Goal: Transaction & Acquisition: Purchase product/service

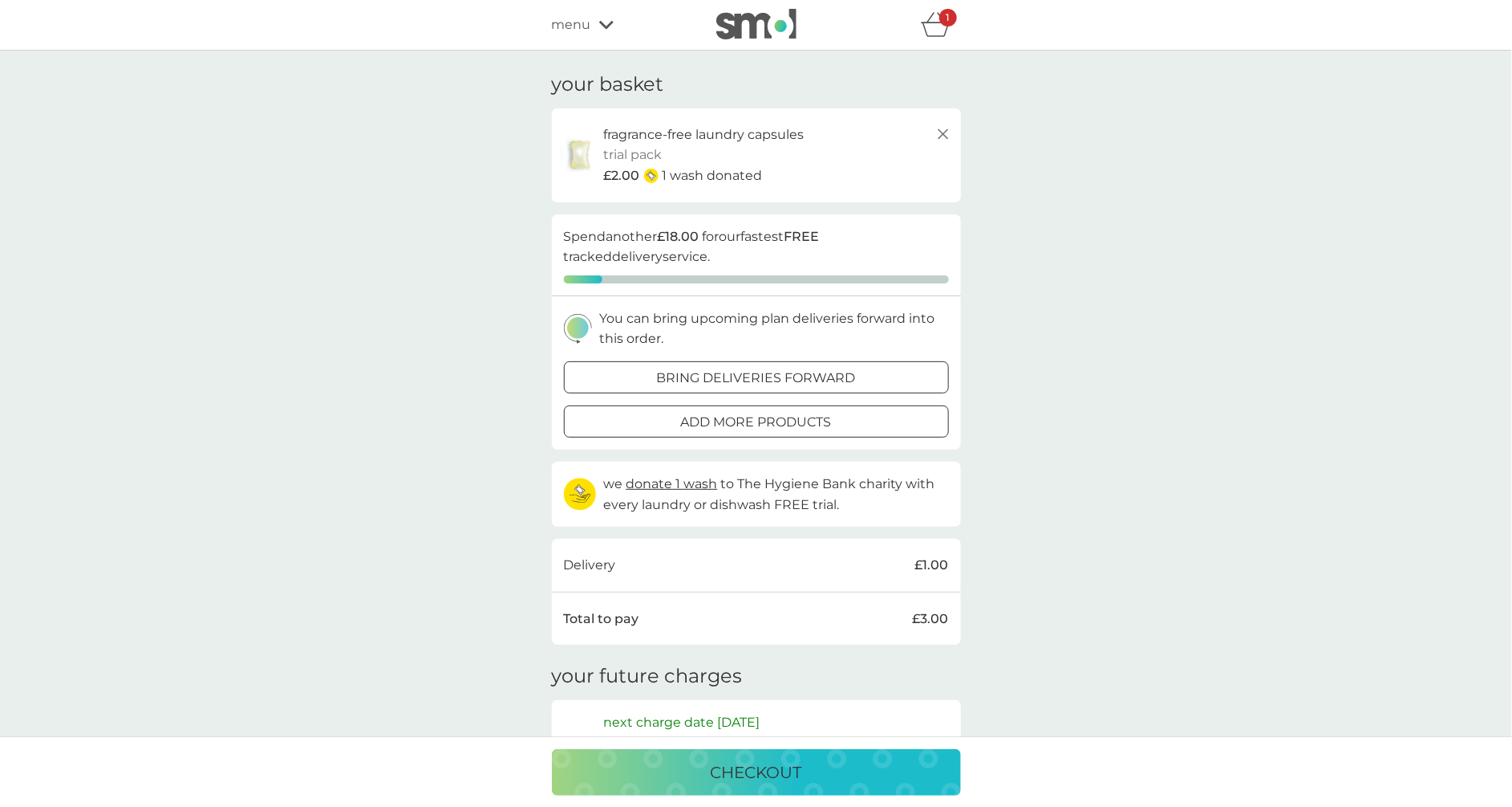
click at [579, 32] on span "menu" at bounding box center [572, 24] width 39 height 21
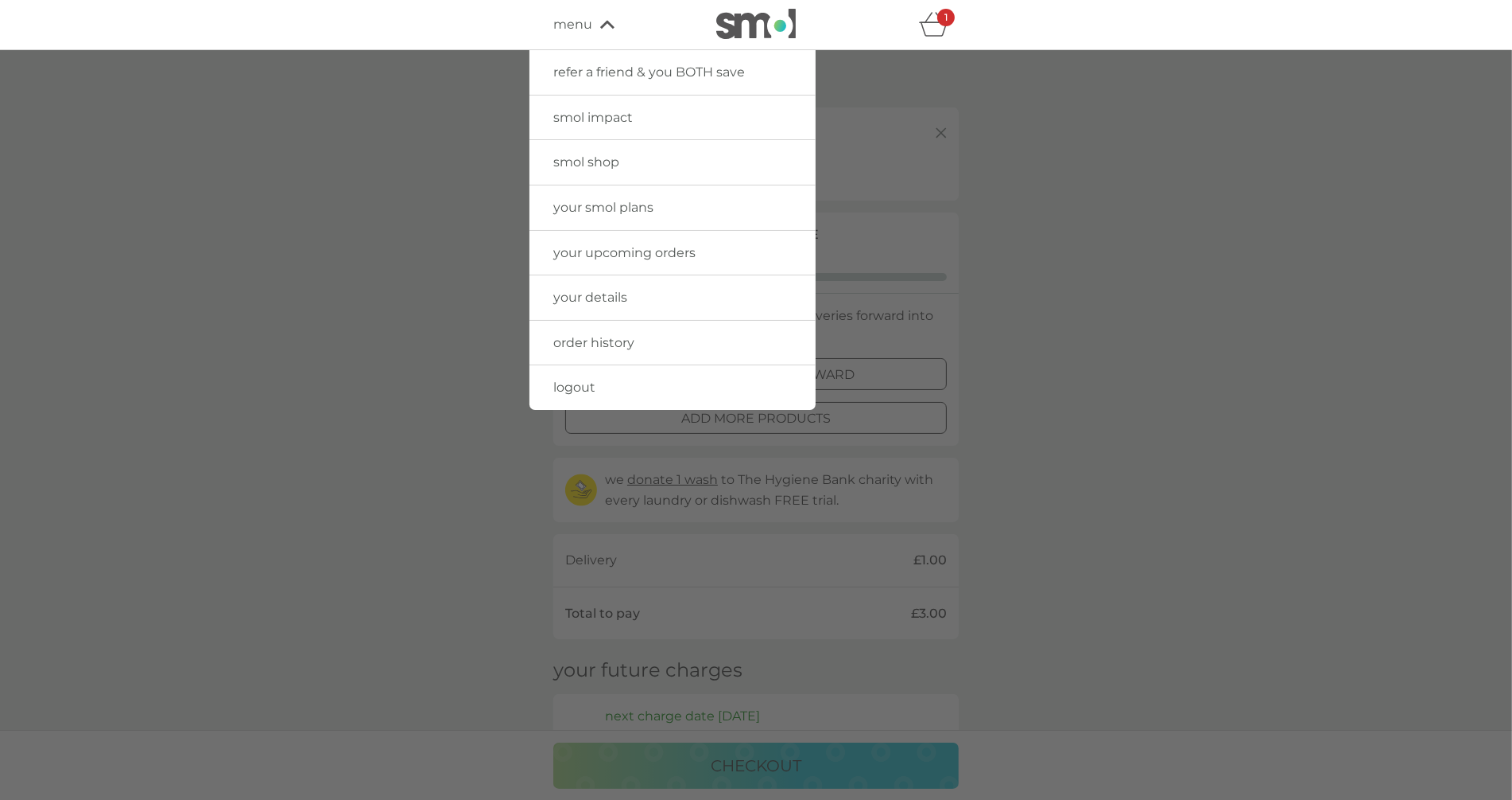
click at [598, 383] on link "logout" at bounding box center [673, 387] width 287 height 45
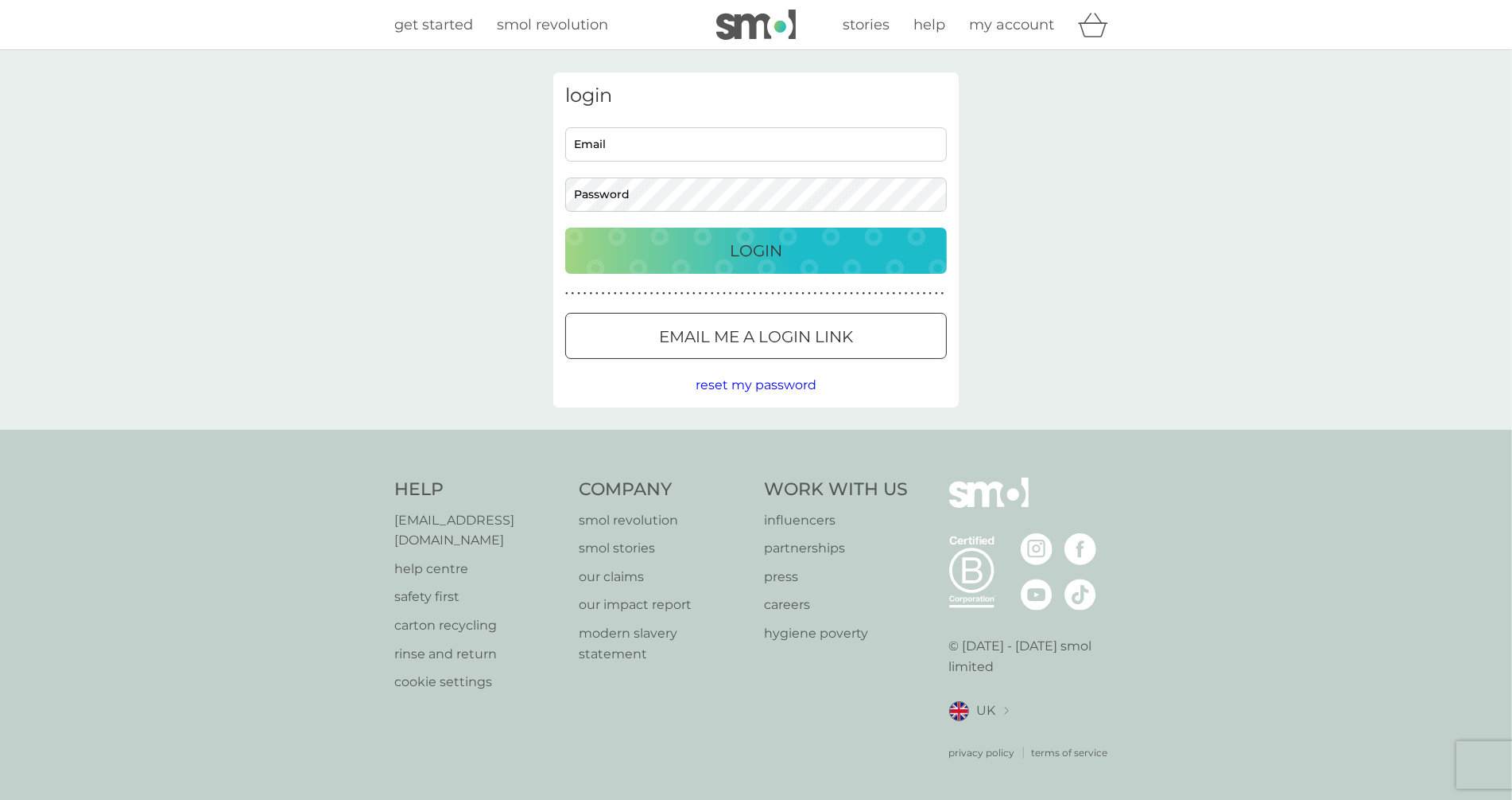
type input "[EMAIL_ADDRESS][DOMAIN_NAME]"
click at [1145, 139] on div "login philippe+new1@smolproducts.com Email Password Login ● ● ● ● ● ● ● ● ● ● ●…" at bounding box center [756, 239] width 1512 height 380
click at [1090, 17] on icon "basket" at bounding box center [1093, 25] width 31 height 25
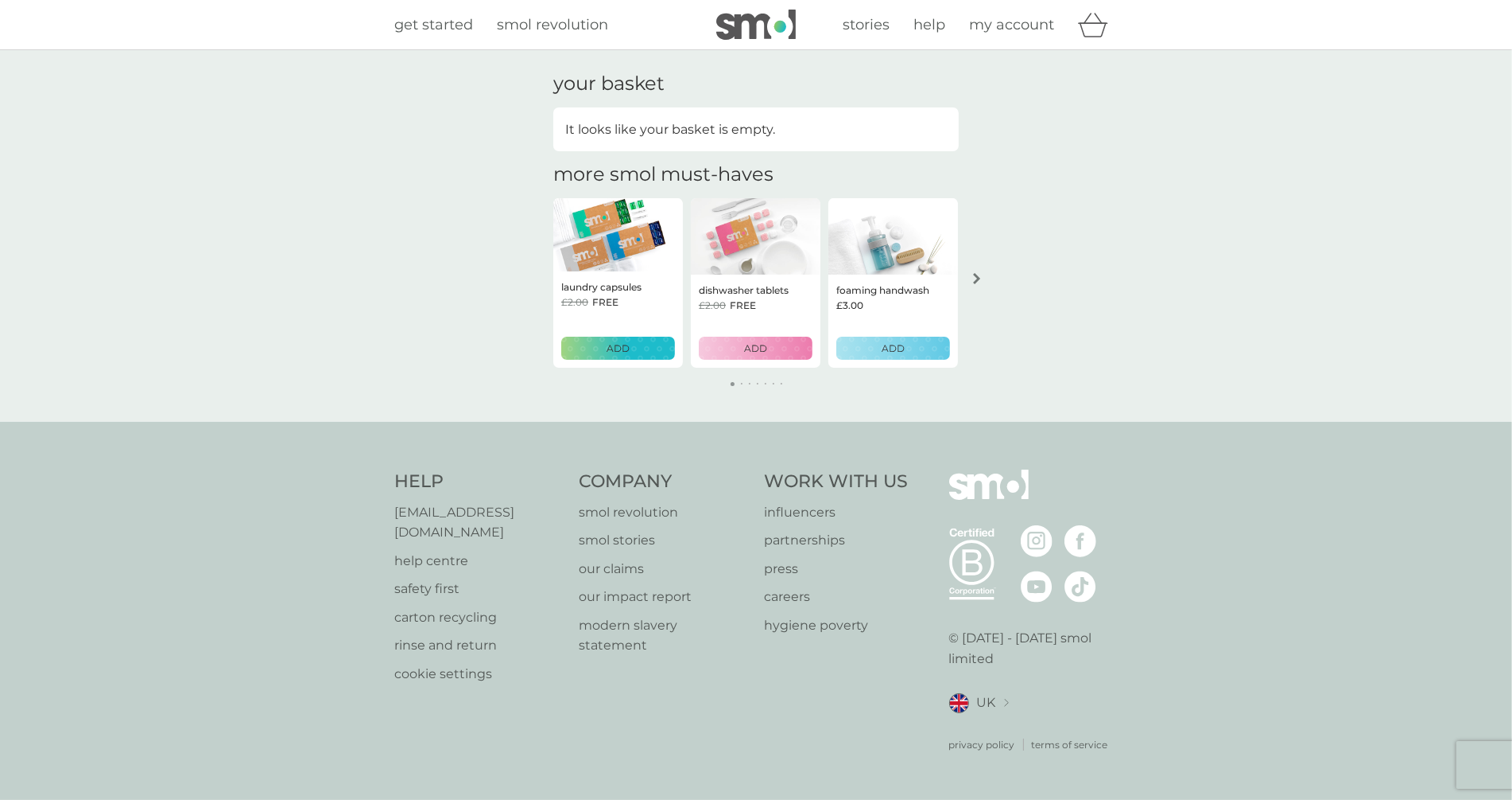
click at [910, 348] on div "ADD" at bounding box center [893, 348] width 93 height 15
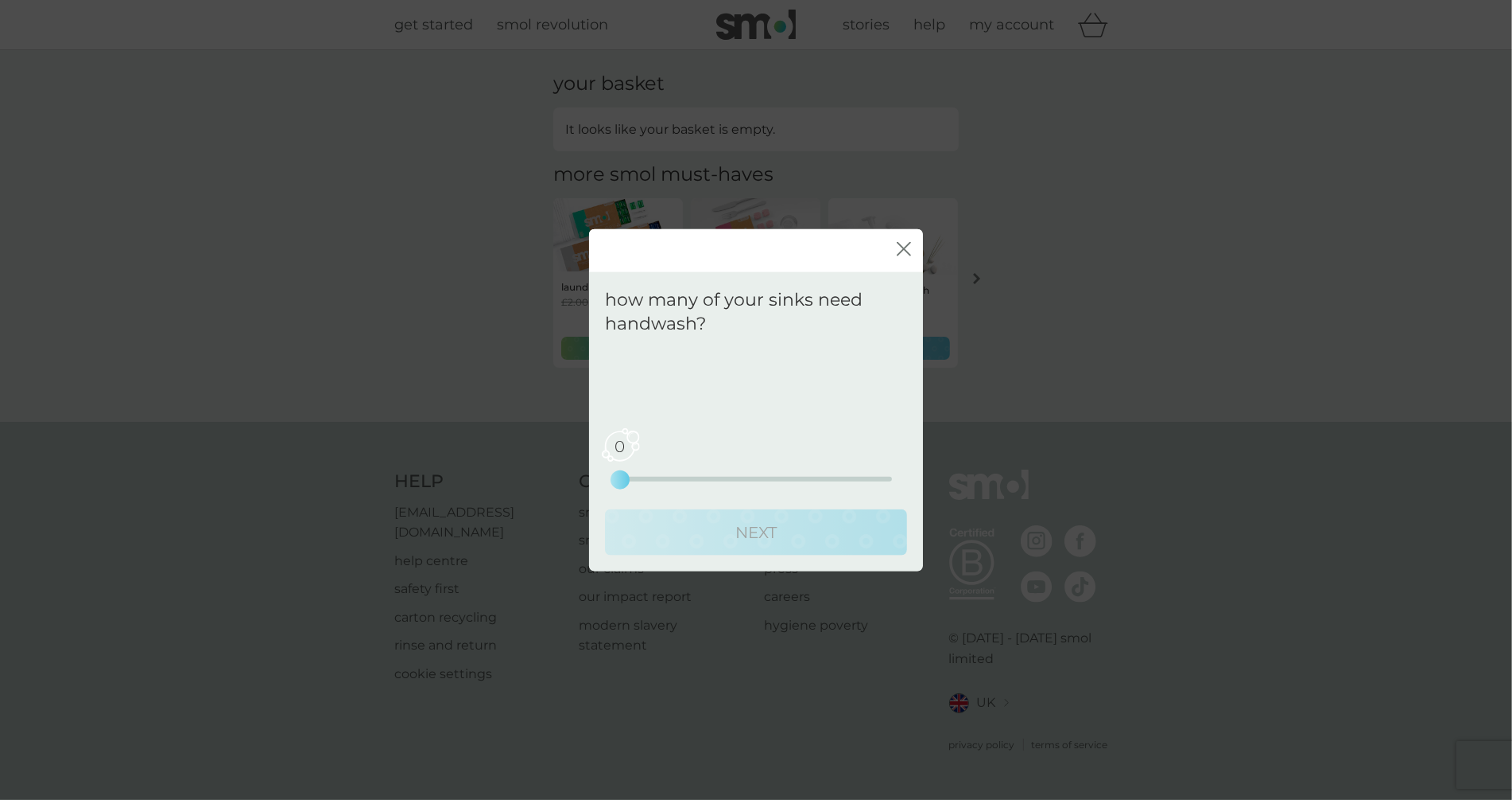
click at [760, 472] on div "0 0 2.5 5" at bounding box center [756, 457] width 272 height 64
click at [750, 479] on div "0 0 2.5 5" at bounding box center [756, 478] width 272 height 5
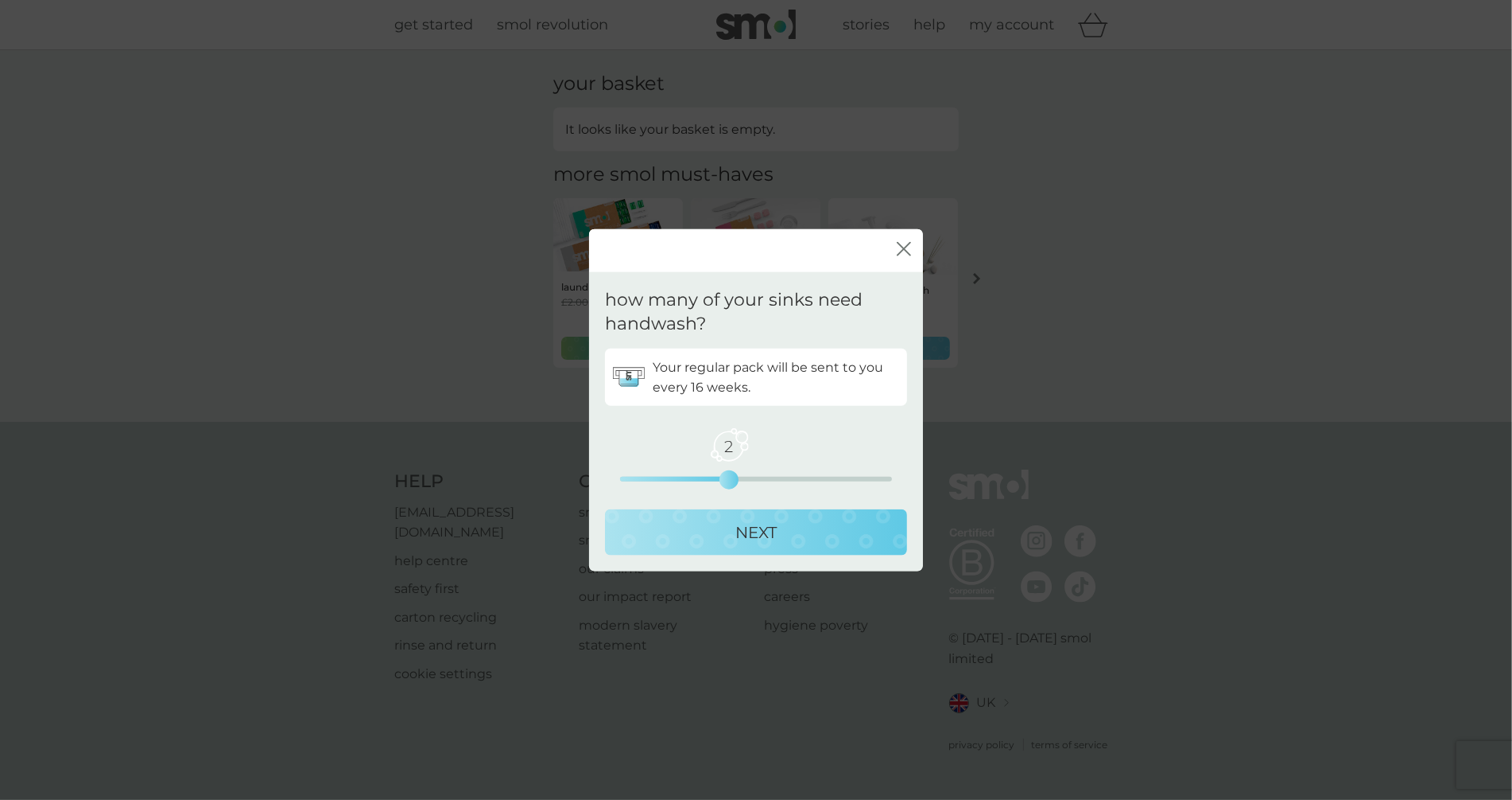
click at [750, 531] on p "NEXT" at bounding box center [756, 532] width 42 height 25
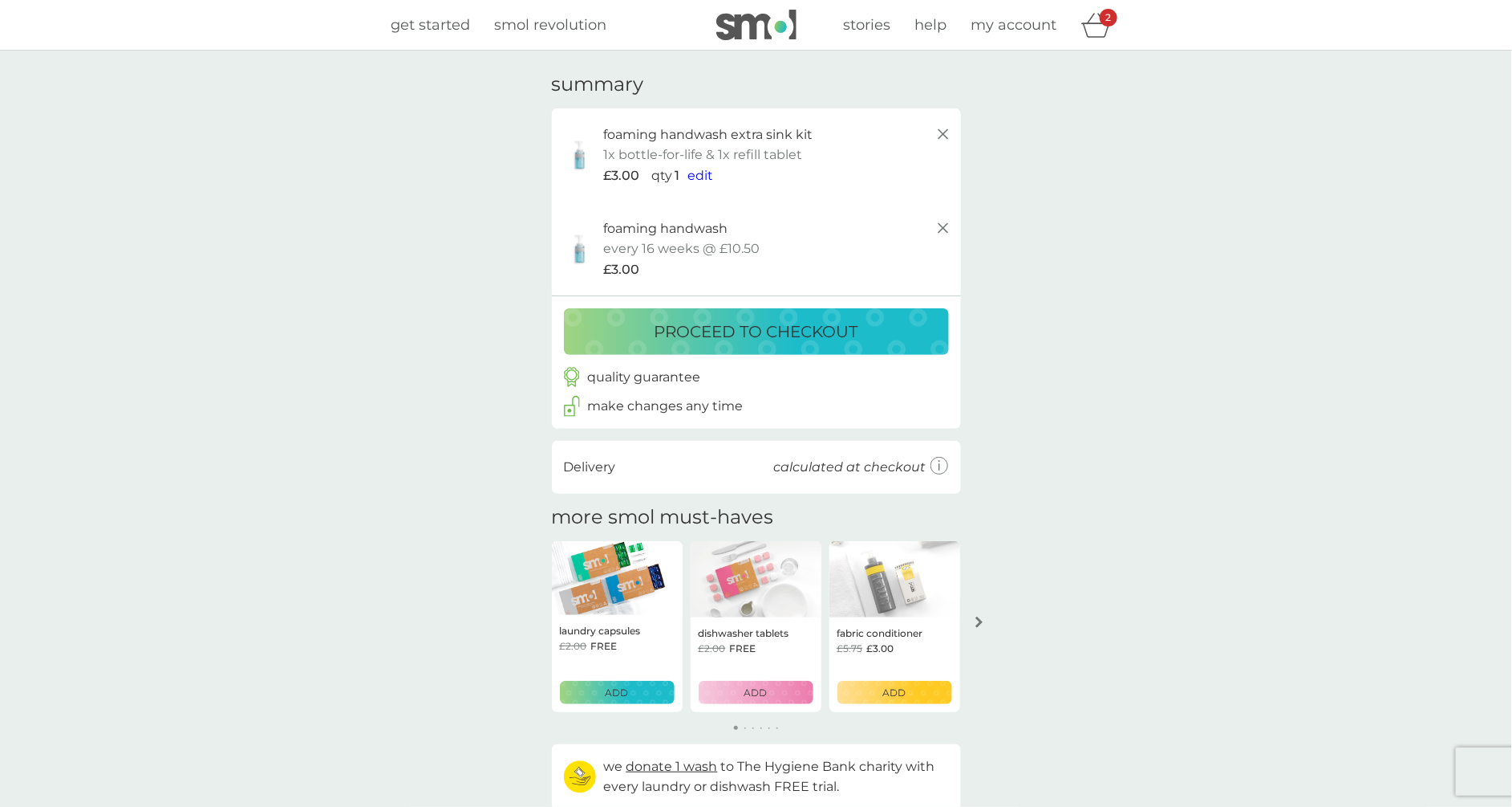
scroll to position [219, 0]
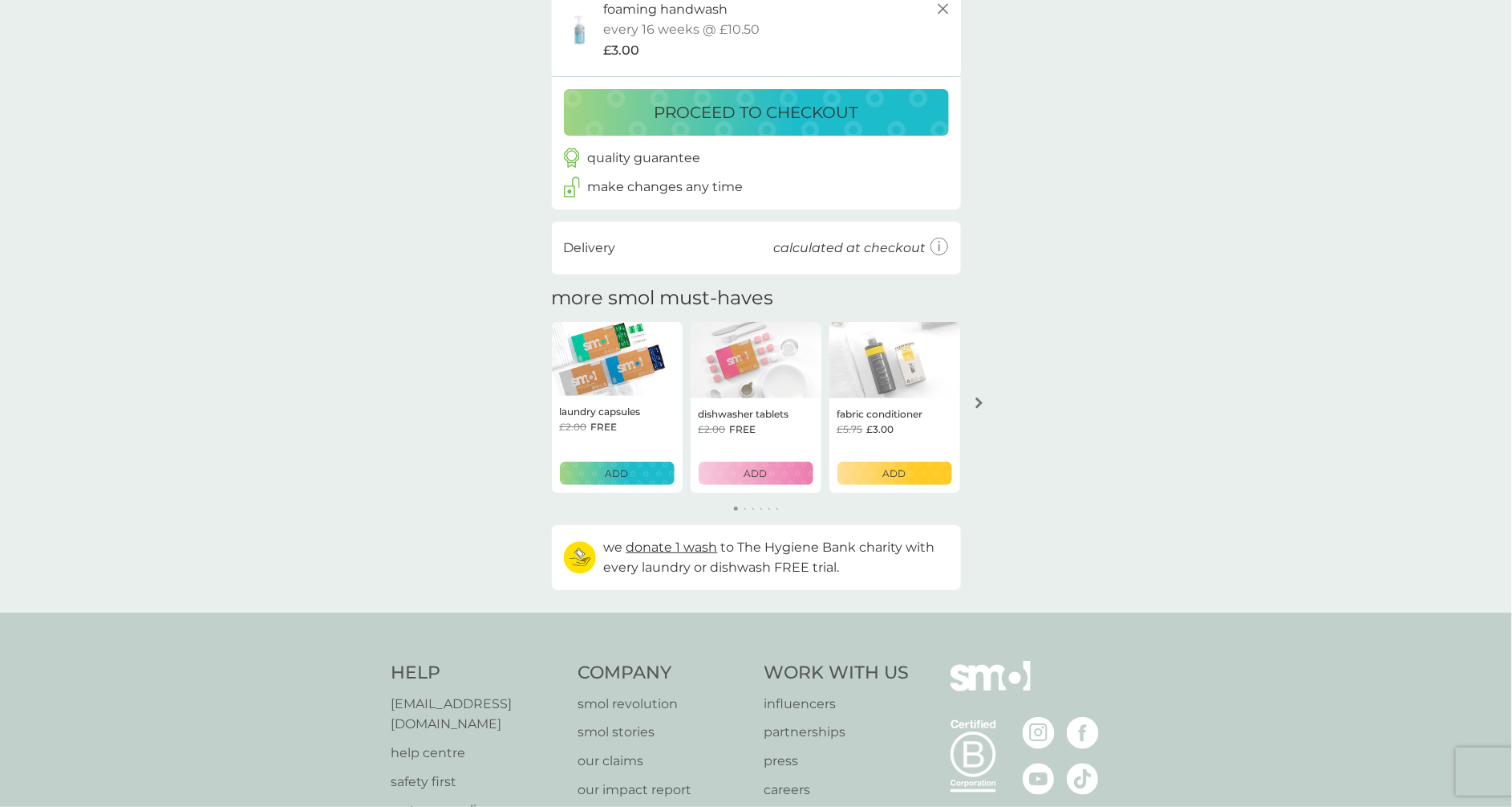
click at [974, 418] on div "your basket summary foaming handwash extra sink kit 1x bottle-for-life & 1x ref…" at bounding box center [756, 222] width 1512 height 781
click at [977, 396] on button "arrow right" at bounding box center [979, 403] width 27 height 29
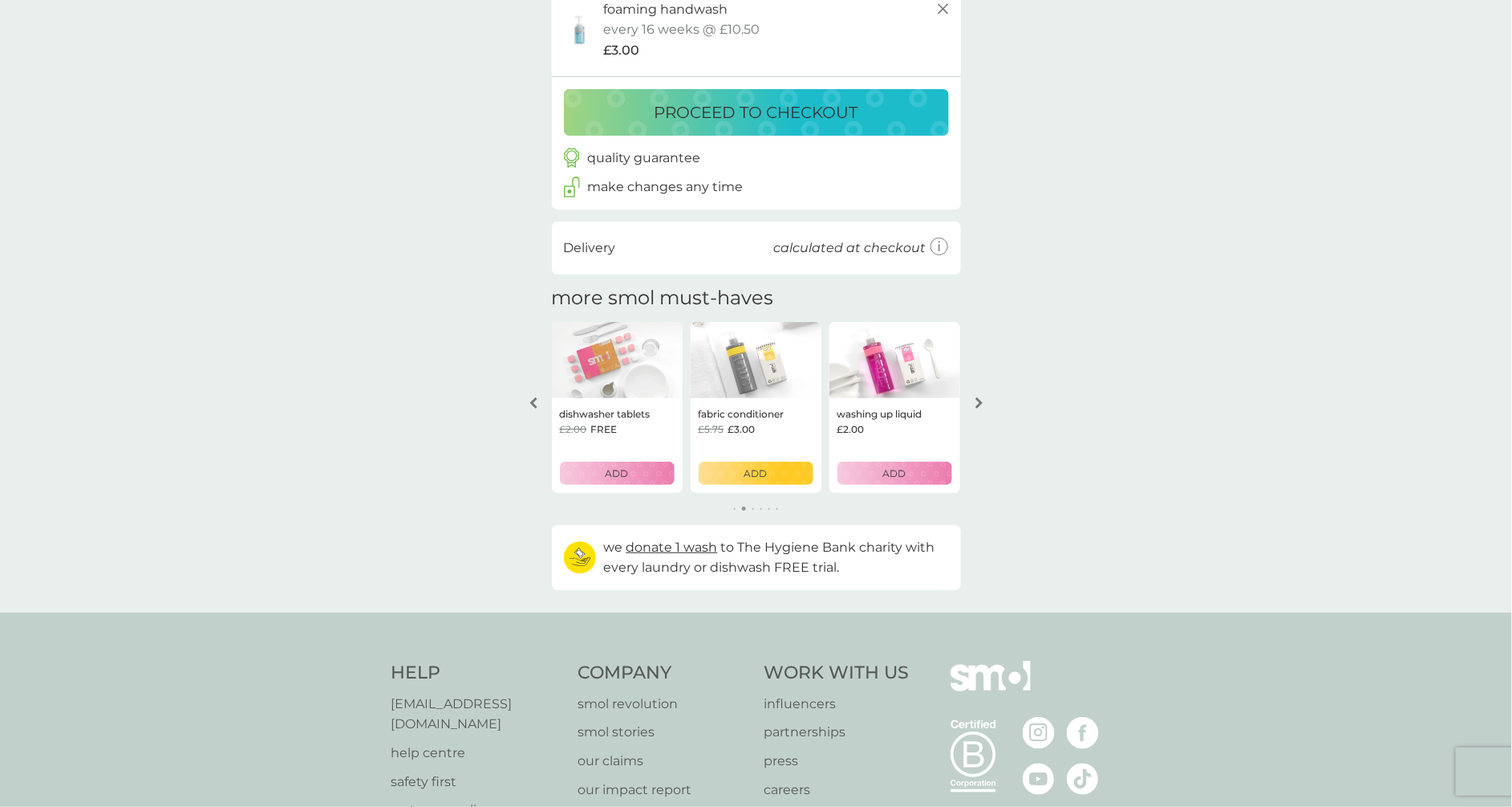
click at [977, 396] on button "arrow right" at bounding box center [979, 403] width 27 height 29
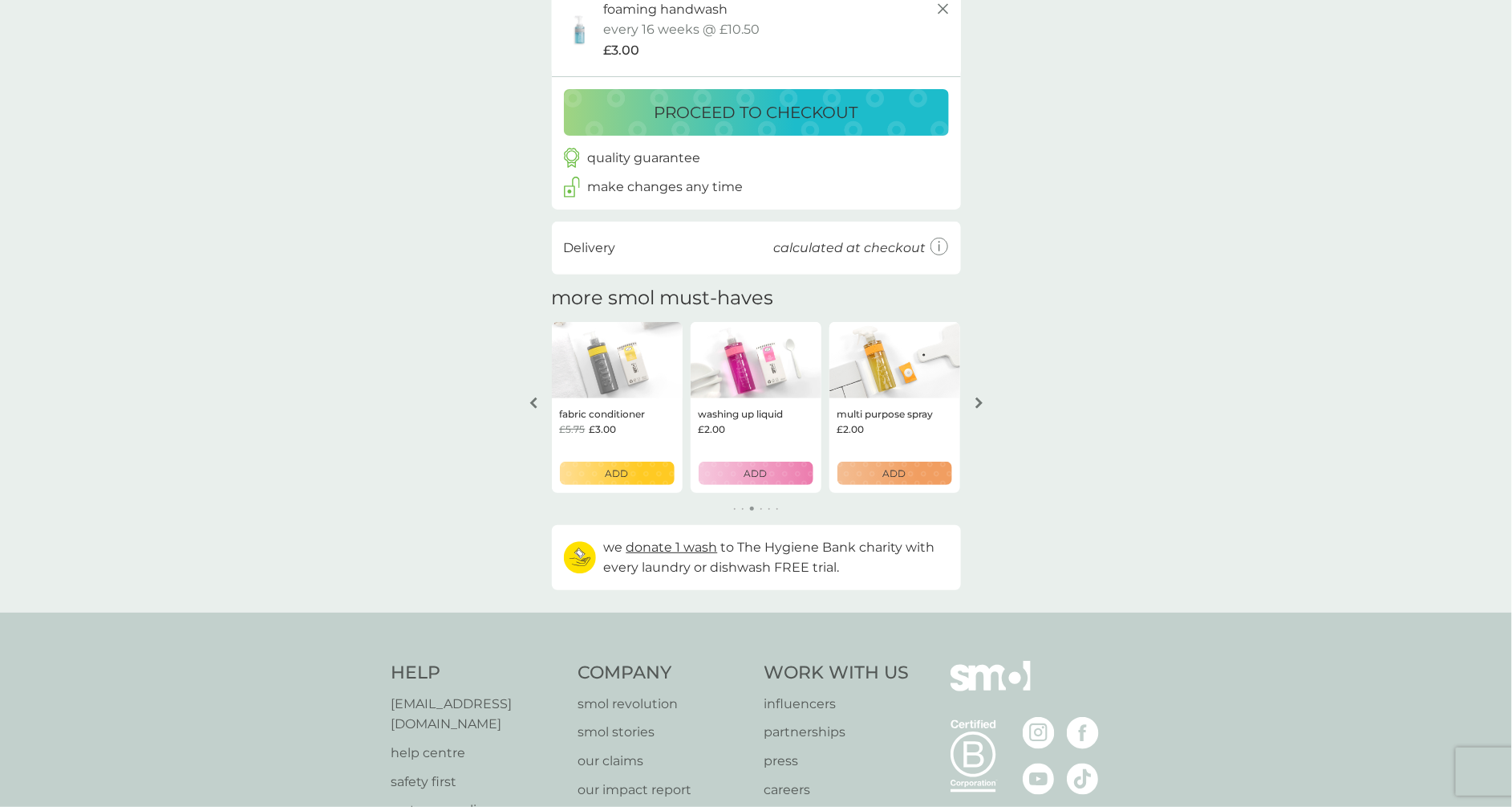
click at [981, 400] on icon "arrow right" at bounding box center [979, 403] width 8 height 11
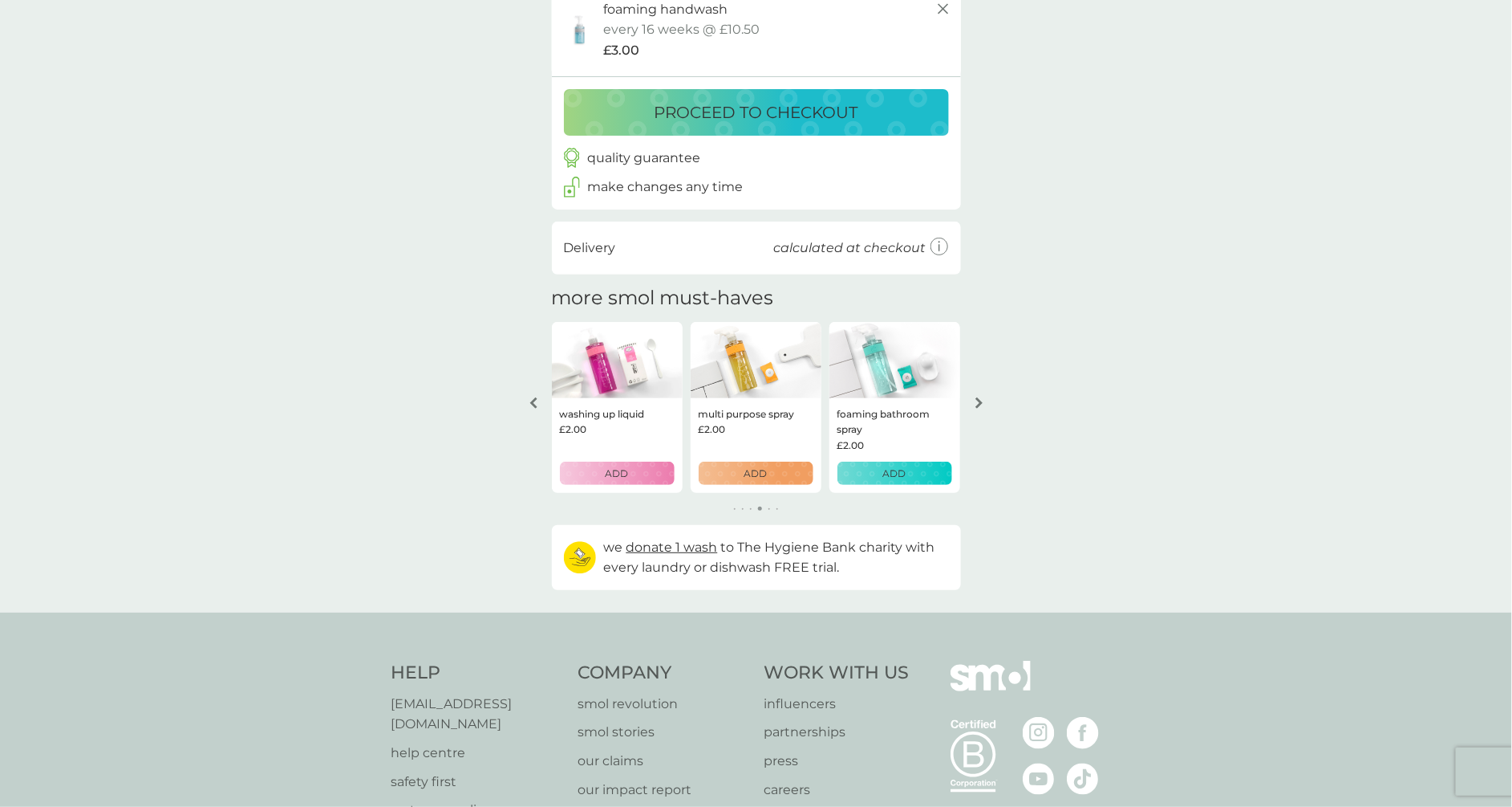
click at [868, 473] on div "ADD" at bounding box center [894, 473] width 94 height 15
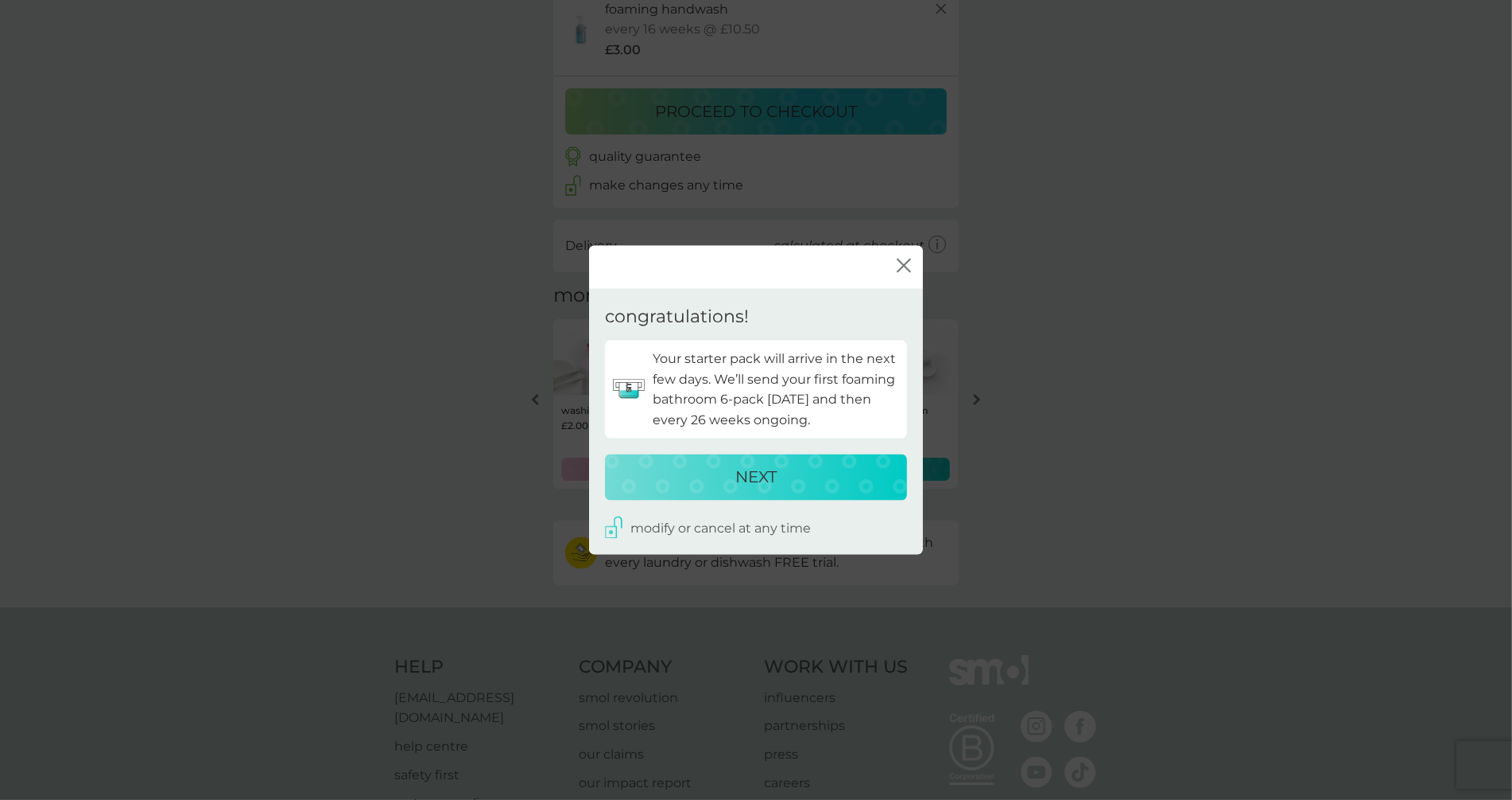
click at [814, 487] on div "NEXT" at bounding box center [755, 476] width 270 height 25
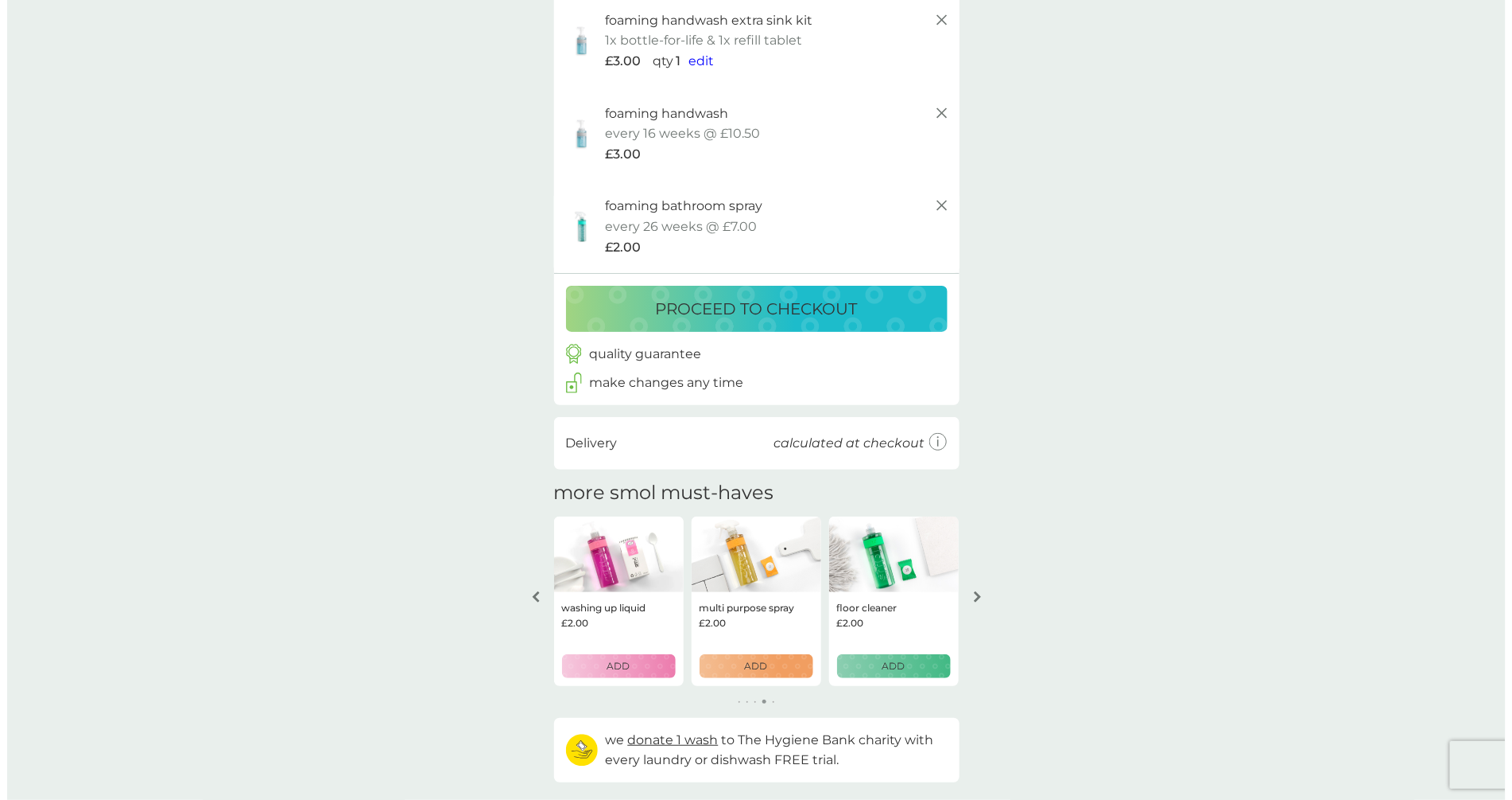
scroll to position [0, 0]
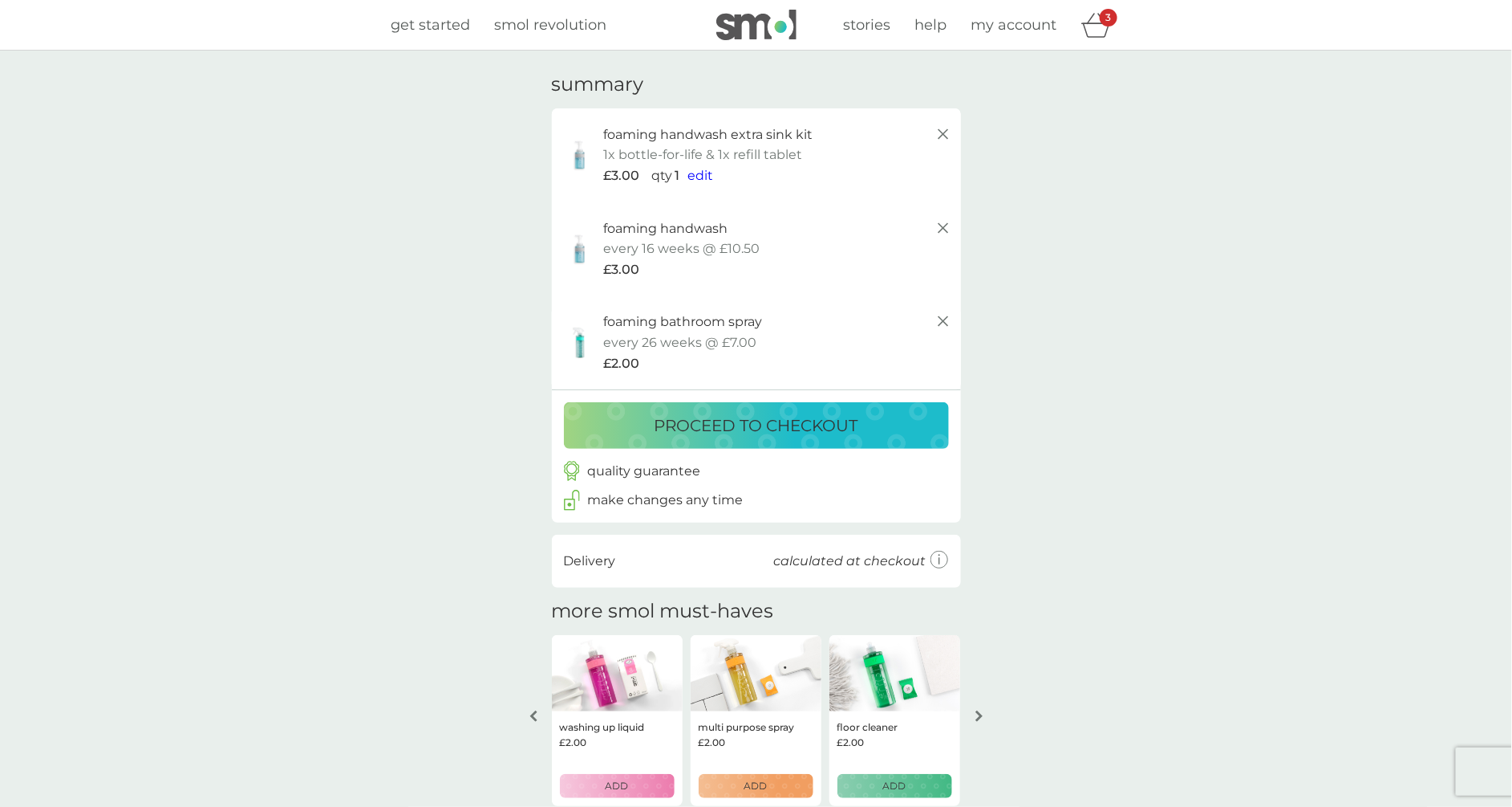
click at [942, 227] on line at bounding box center [942, 227] width 9 height 9
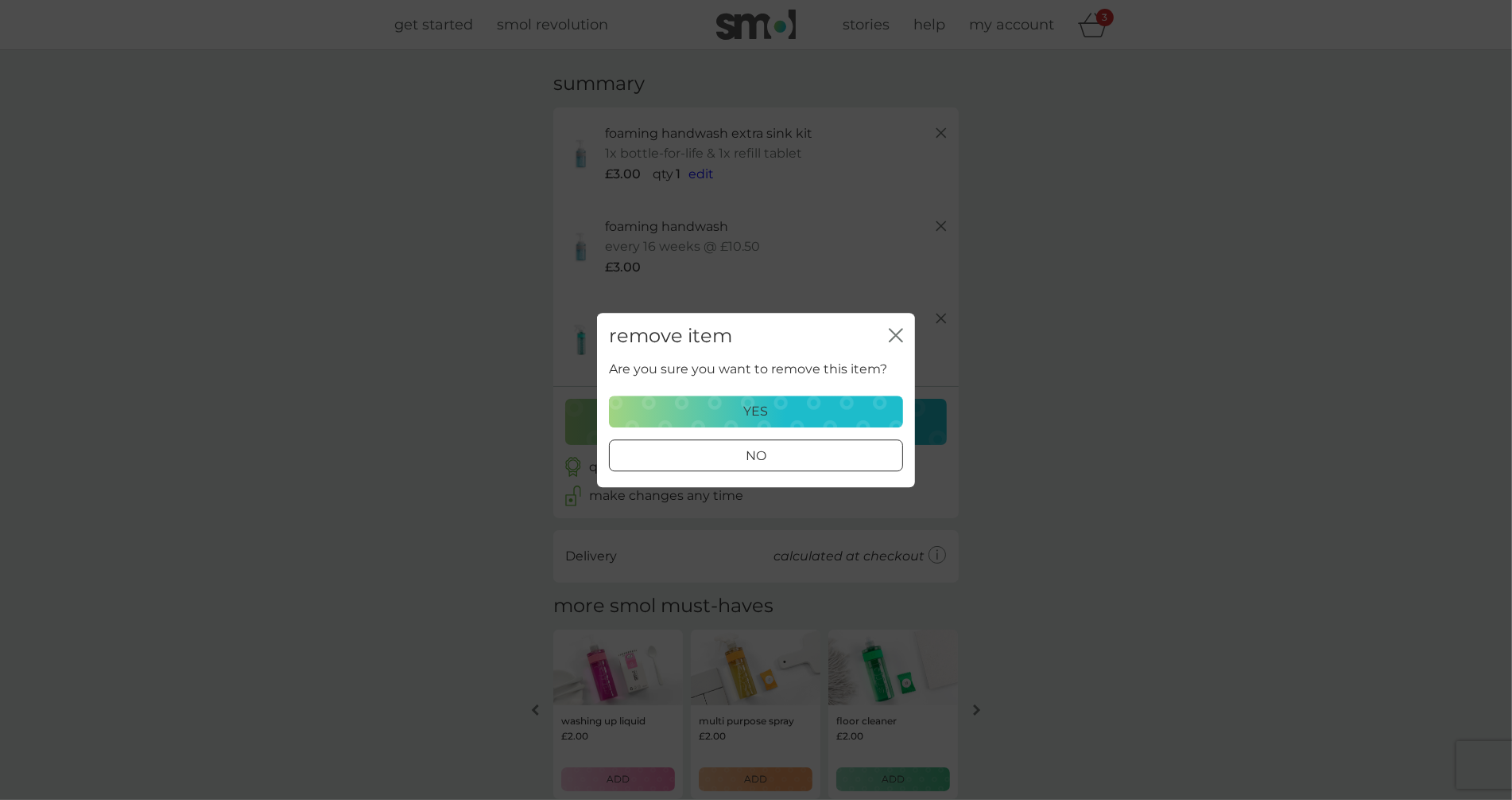
click at [861, 420] on div "yes" at bounding box center [756, 411] width 274 height 20
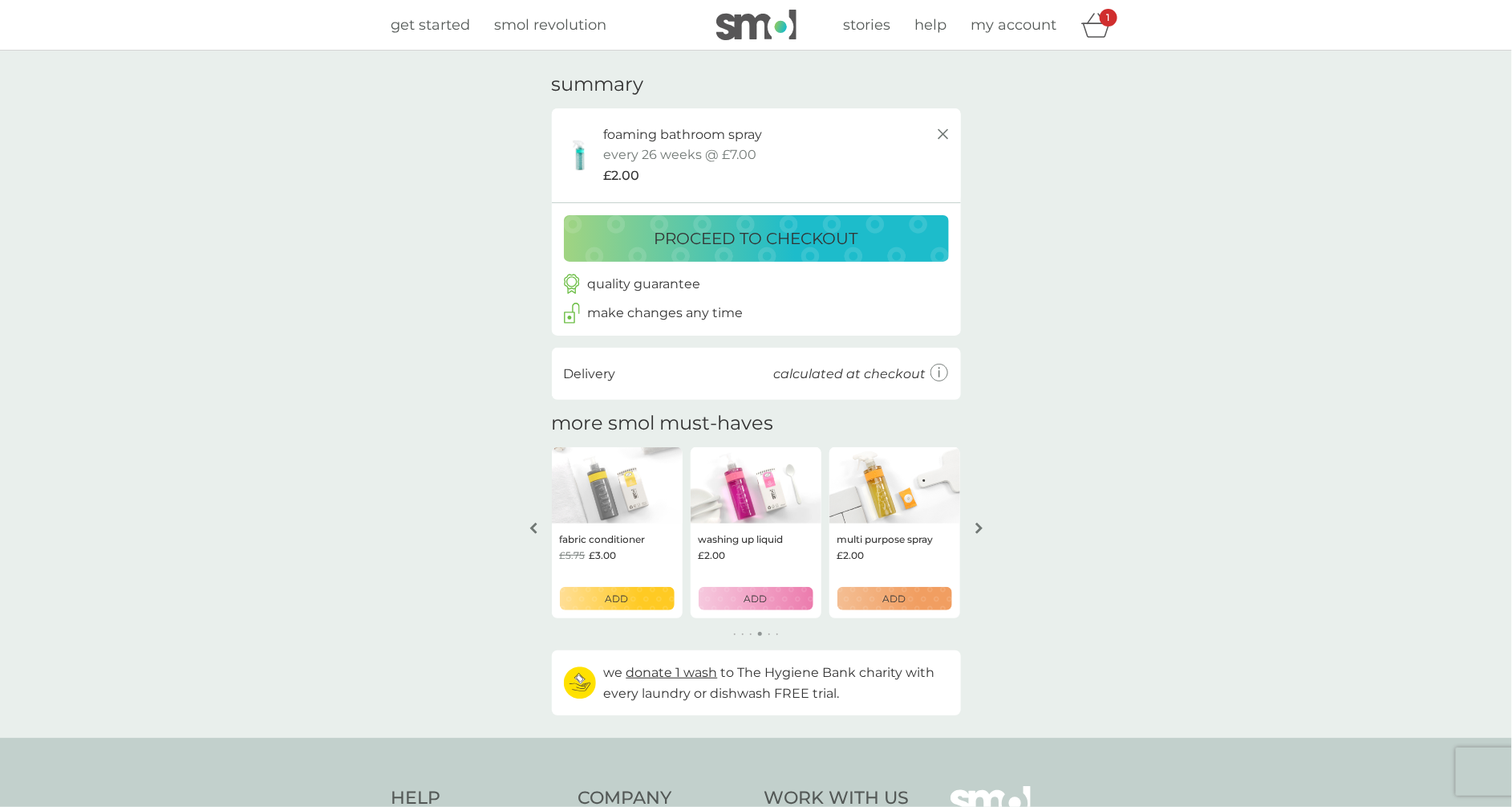
click at [1021, 263] on div "your basket summary foaming bathroom spray starter pack every 26 weeks @ £7.00 …" at bounding box center [756, 394] width 1512 height 687
click at [835, 242] on p "proceed to checkout" at bounding box center [756, 238] width 204 height 25
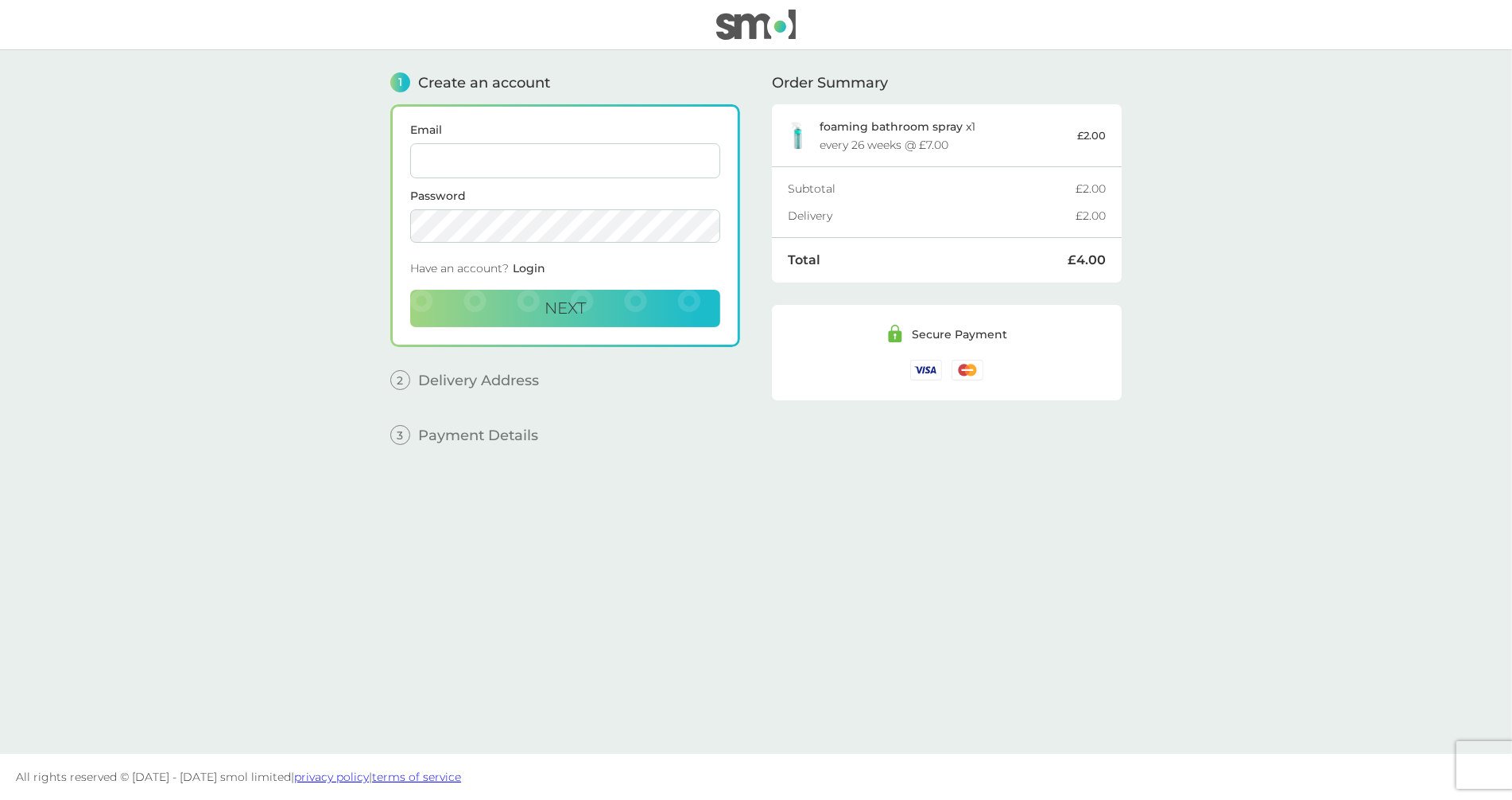
type input "[EMAIL_ADDRESS][DOMAIN_NAME]"
click at [628, 164] on input "[EMAIL_ADDRESS][DOMAIN_NAME]" at bounding box center [565, 161] width 310 height 35
type input "[EMAIL_ADDRESS][DOMAIN_NAME]"
click at [598, 303] on button "Next" at bounding box center [565, 308] width 310 height 38
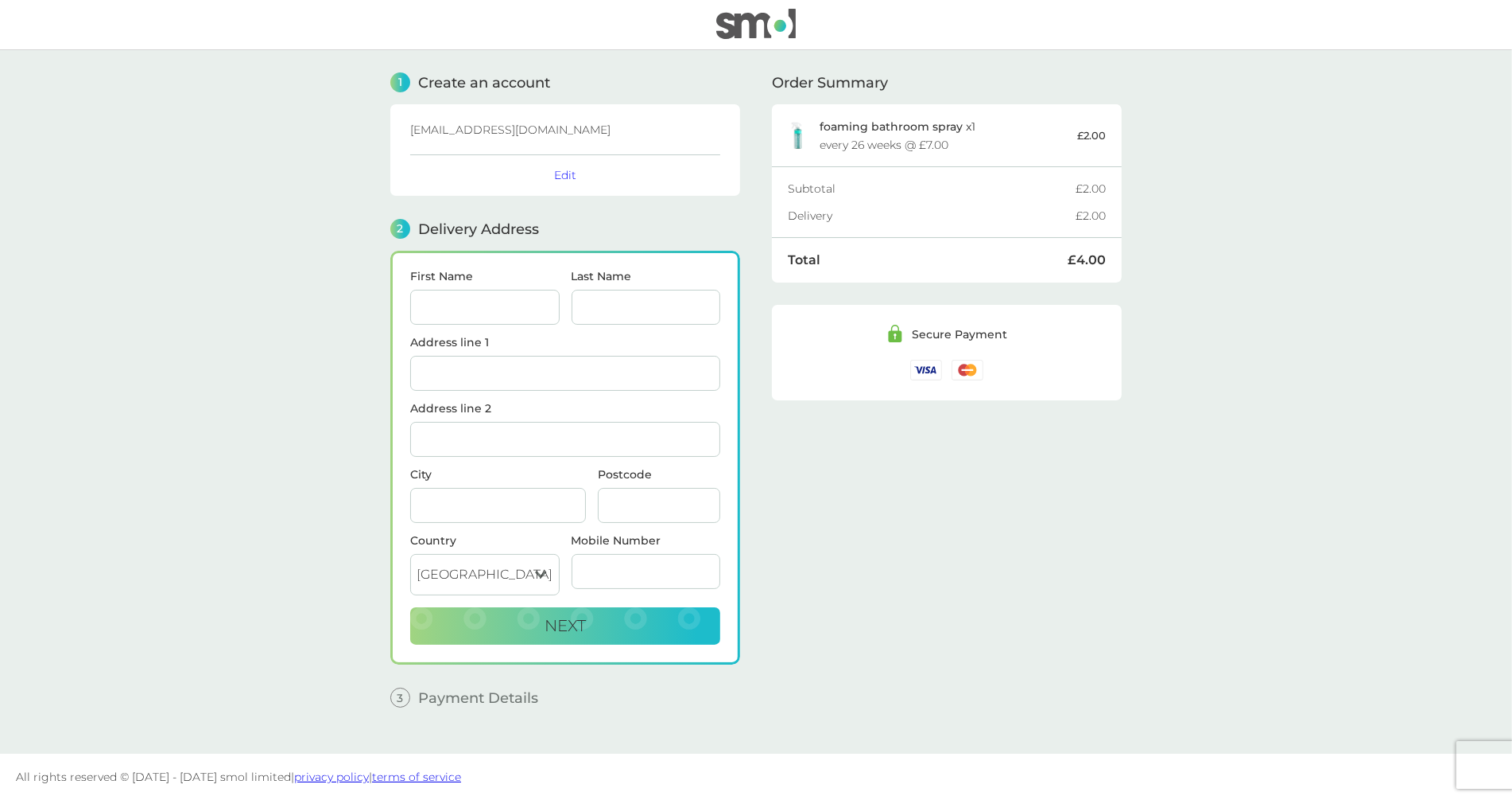
click at [594, 135] on span "[EMAIL_ADDRESS][DOMAIN_NAME]" at bounding box center [510, 129] width 200 height 14
copy span "[EMAIL_ADDRESS][DOMAIN_NAME]"
click at [571, 173] on button "Edit" at bounding box center [565, 174] width 22 height 14
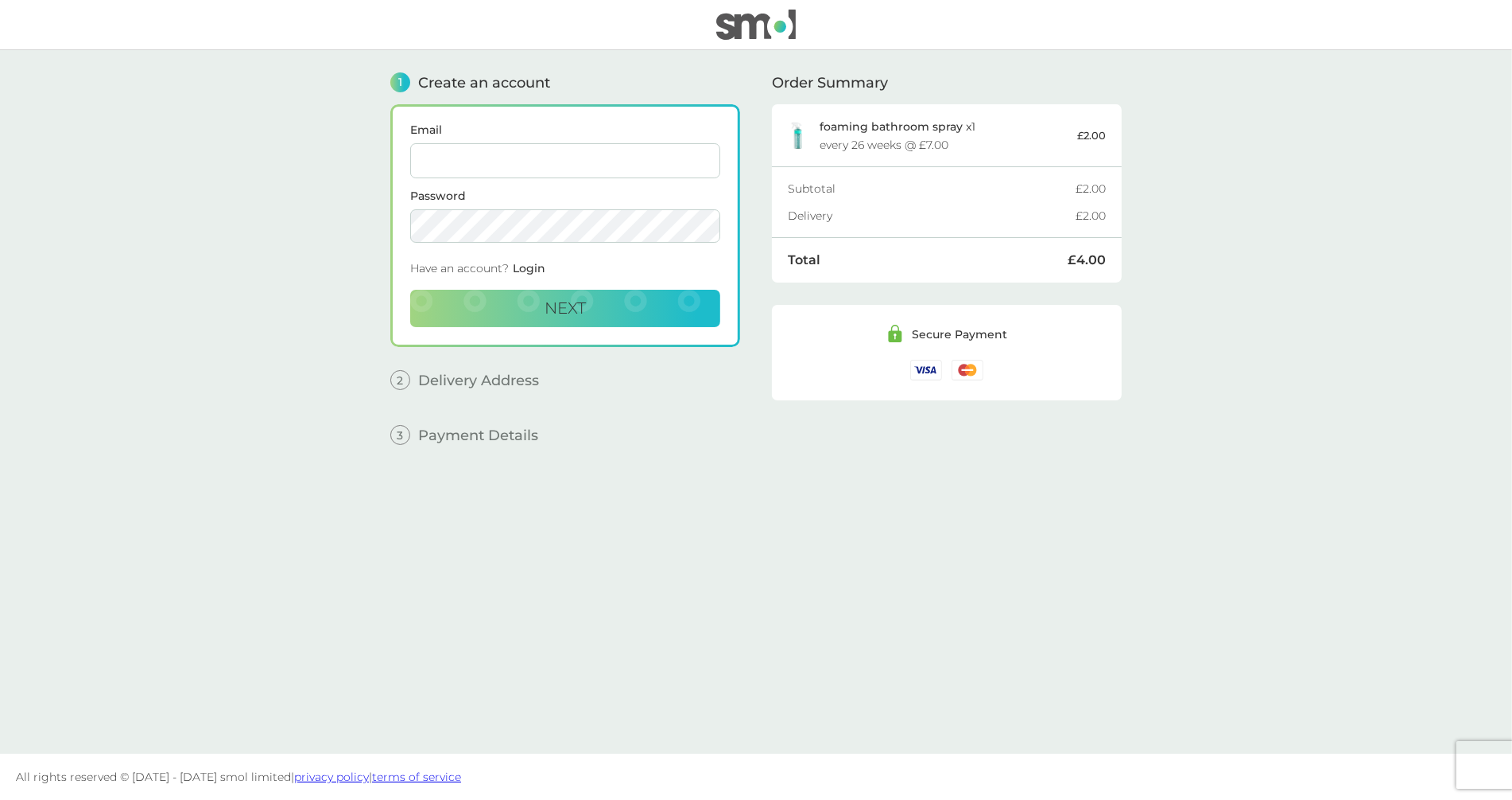
type input "philippe+new1@smolproducts.com"
click at [594, 167] on input "[EMAIL_ADDRESS][DOMAIN_NAME]" at bounding box center [565, 161] width 310 height 35
paste input "[EMAIL_ADDRESS][DOMAIN_NAME]"
type input "[EMAIL_ADDRESS][DOMAIN_NAME]"
click at [583, 298] on span "Next" at bounding box center [565, 307] width 42 height 19
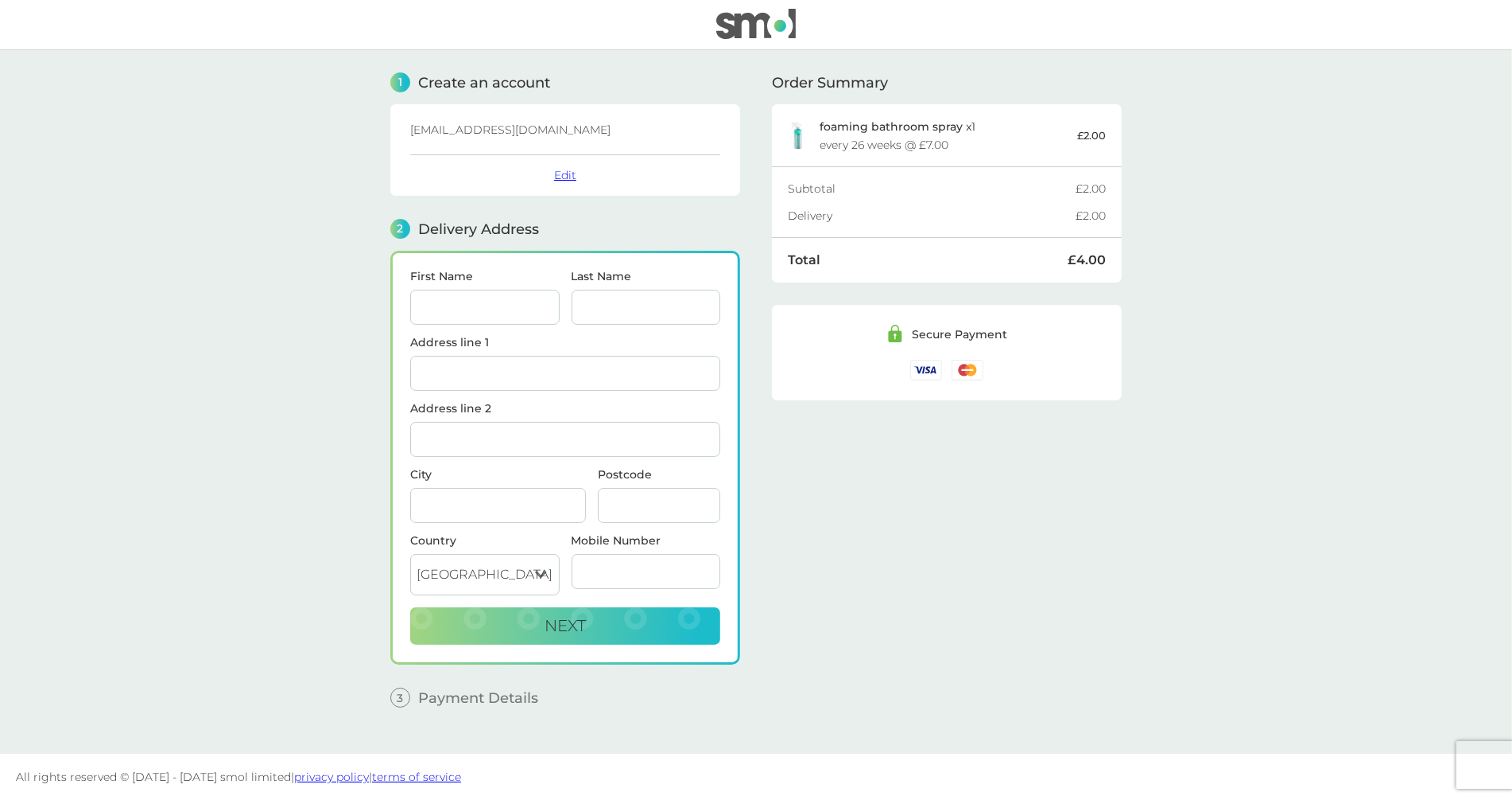
click at [563, 174] on button "Edit" at bounding box center [565, 174] width 22 height 14
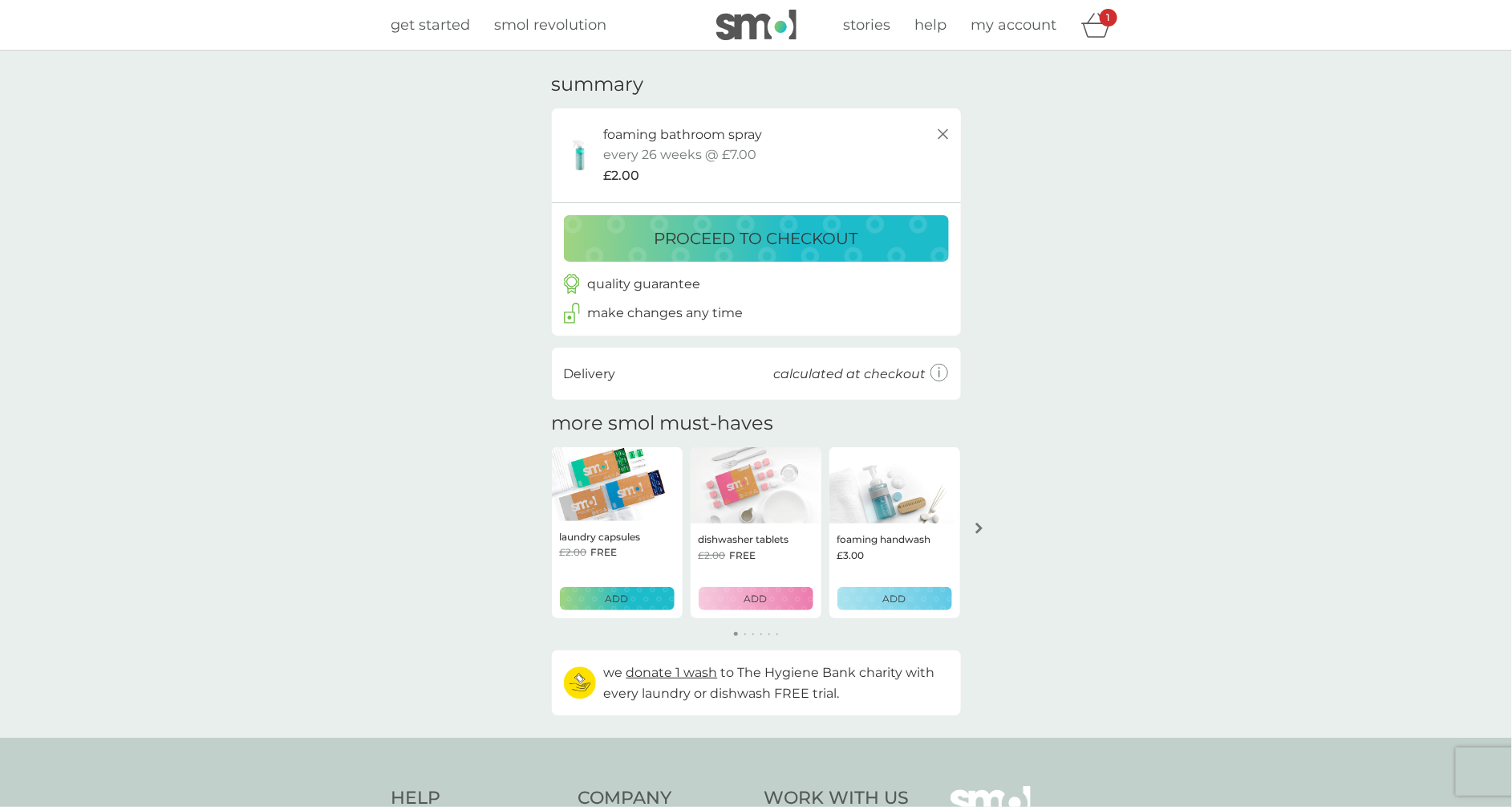
click at [794, 232] on p "proceed to checkout" at bounding box center [756, 238] width 204 height 25
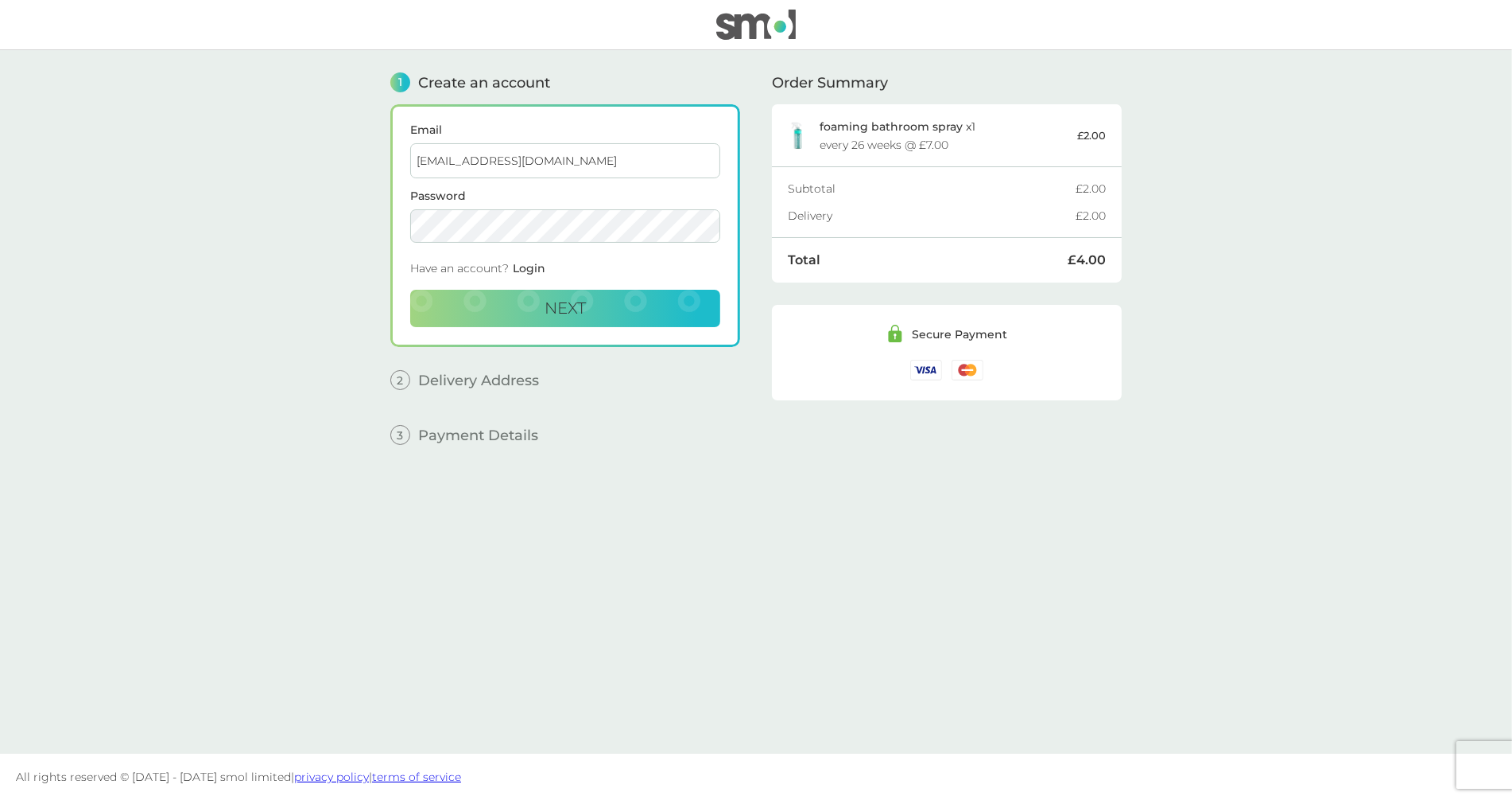
click at [671, 164] on input "[EMAIL_ADDRESS][DOMAIN_NAME]" at bounding box center [565, 161] width 310 height 35
paste input "[EMAIL_ADDRESS][DOMAIN_NAME]"
type input "[EMAIL_ADDRESS][DOMAIN_NAME]"
click at [632, 314] on button "Next" at bounding box center [565, 308] width 310 height 38
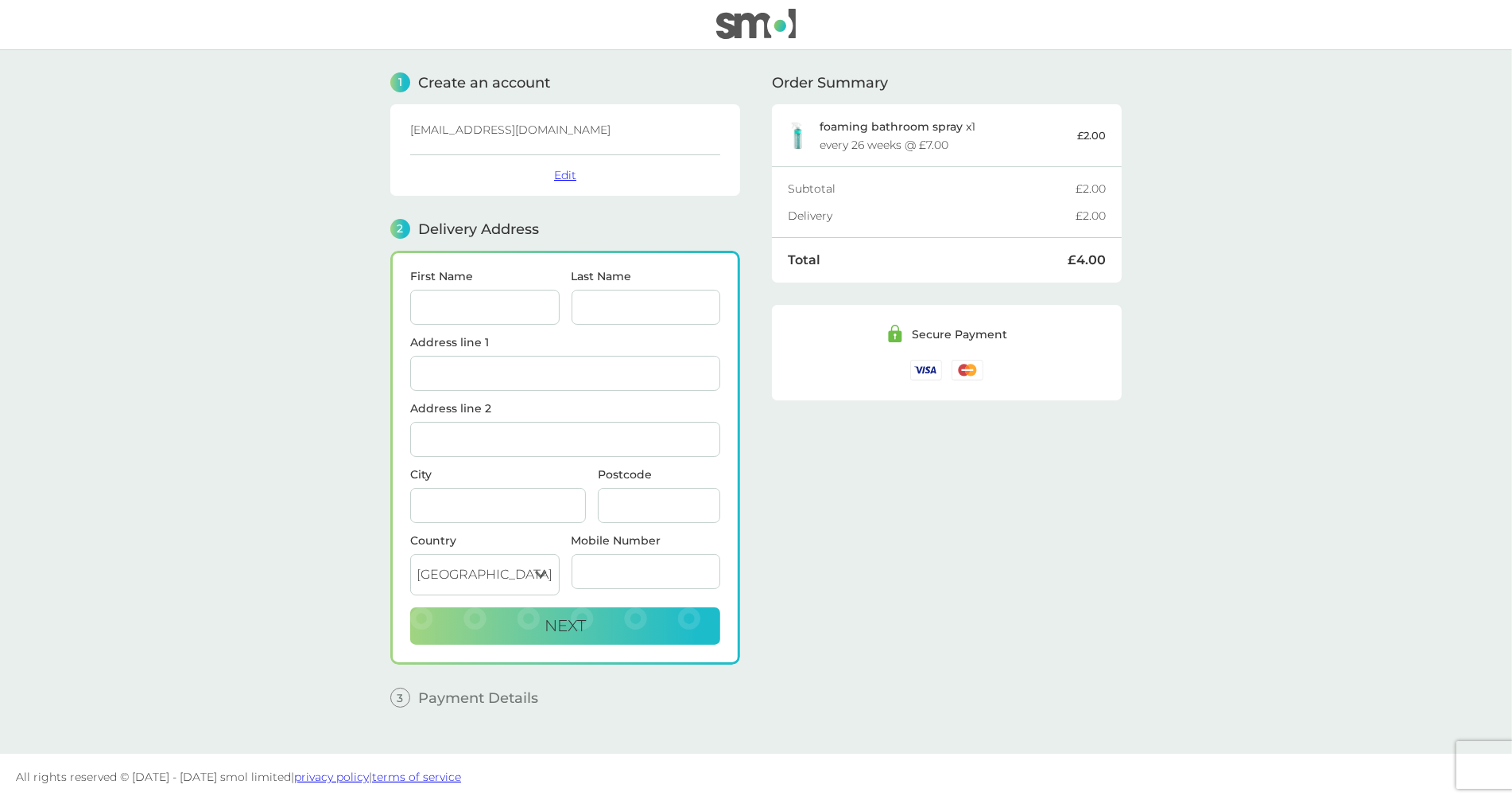
click at [562, 175] on button "Edit" at bounding box center [565, 174] width 22 height 14
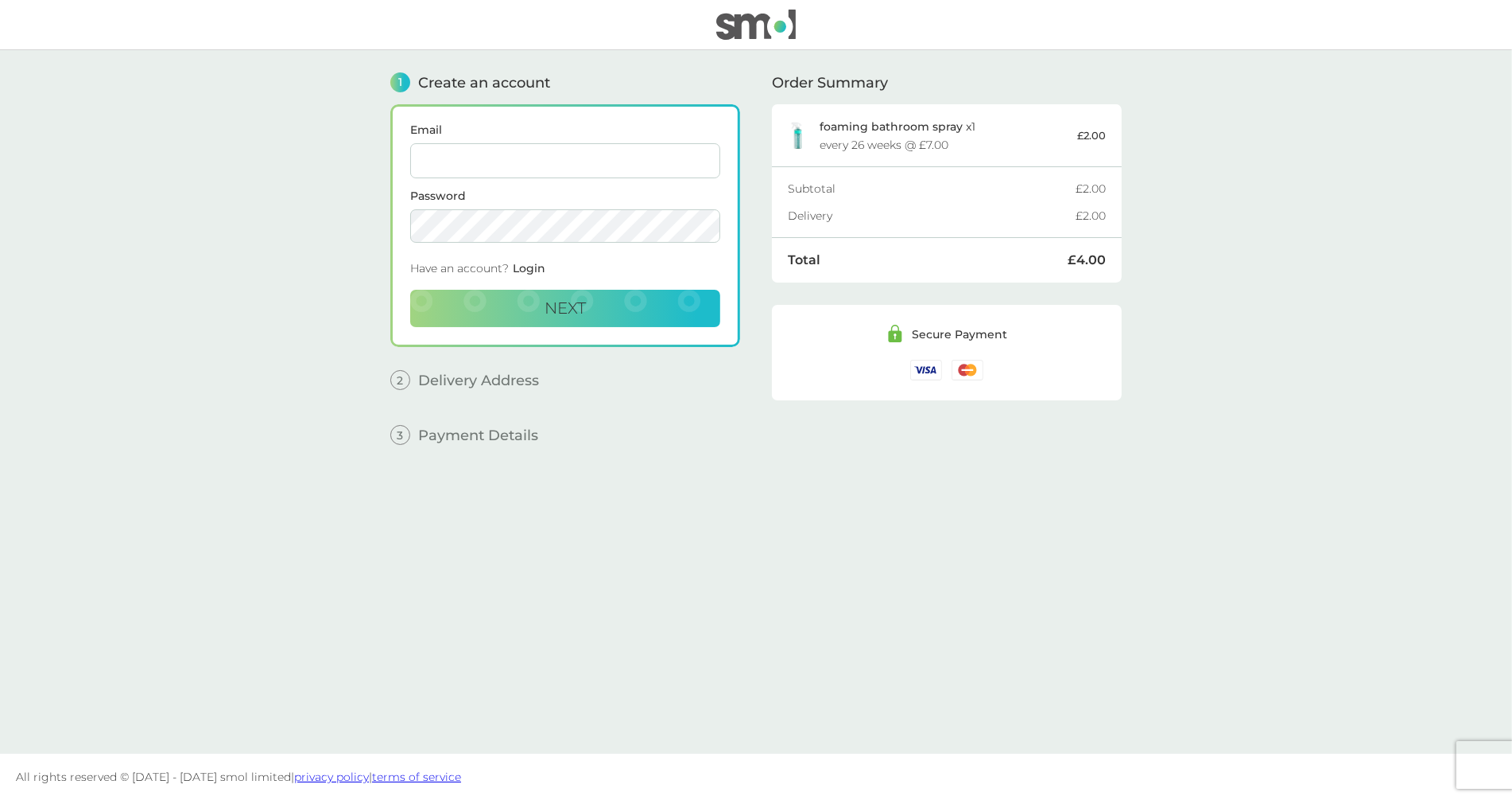
type input "philippe+new1@smolproducts.com"
click at [737, 29] on img at bounding box center [756, 24] width 80 height 31
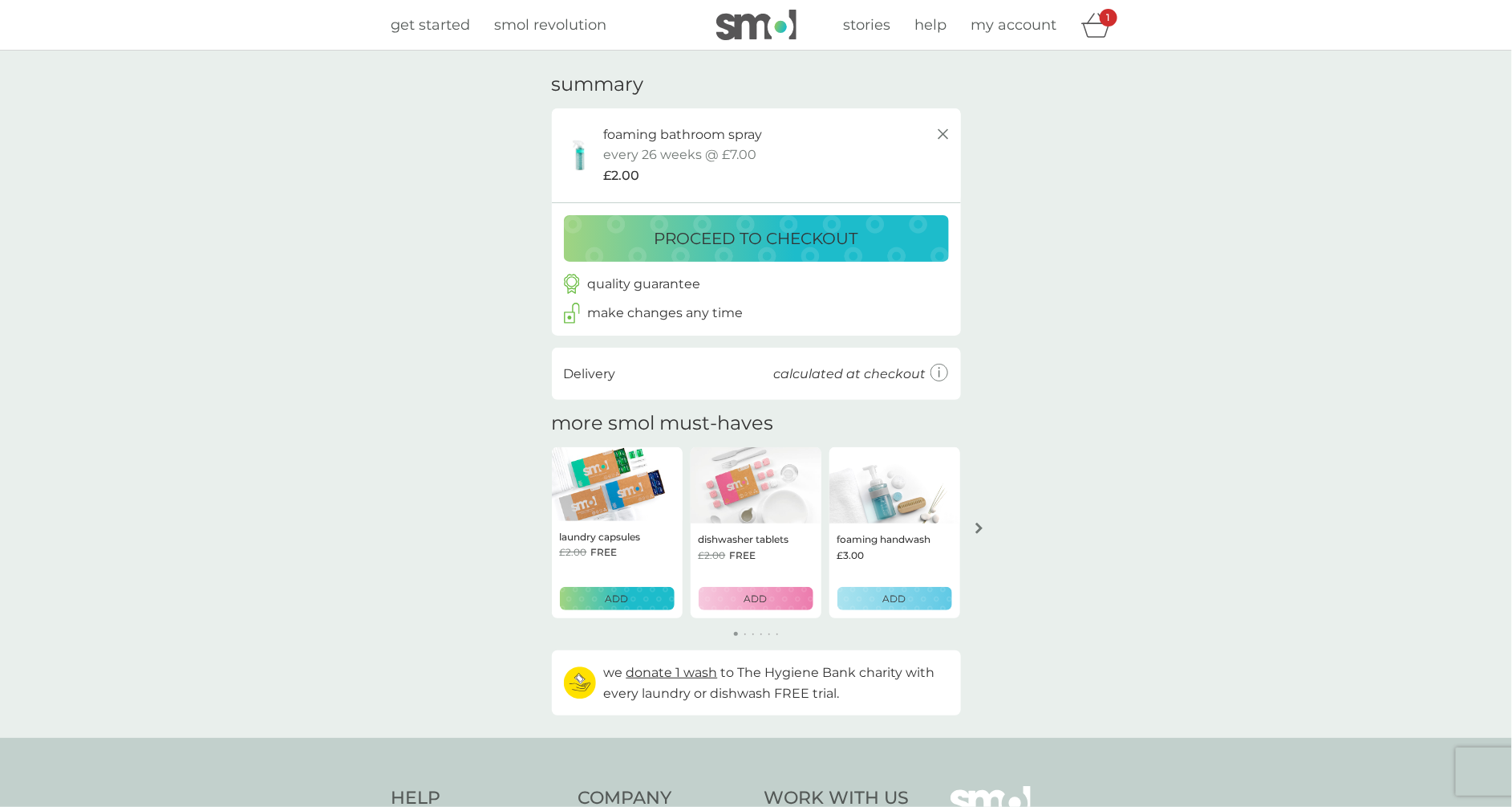
click at [945, 125] on icon at bounding box center [943, 134] width 20 height 20
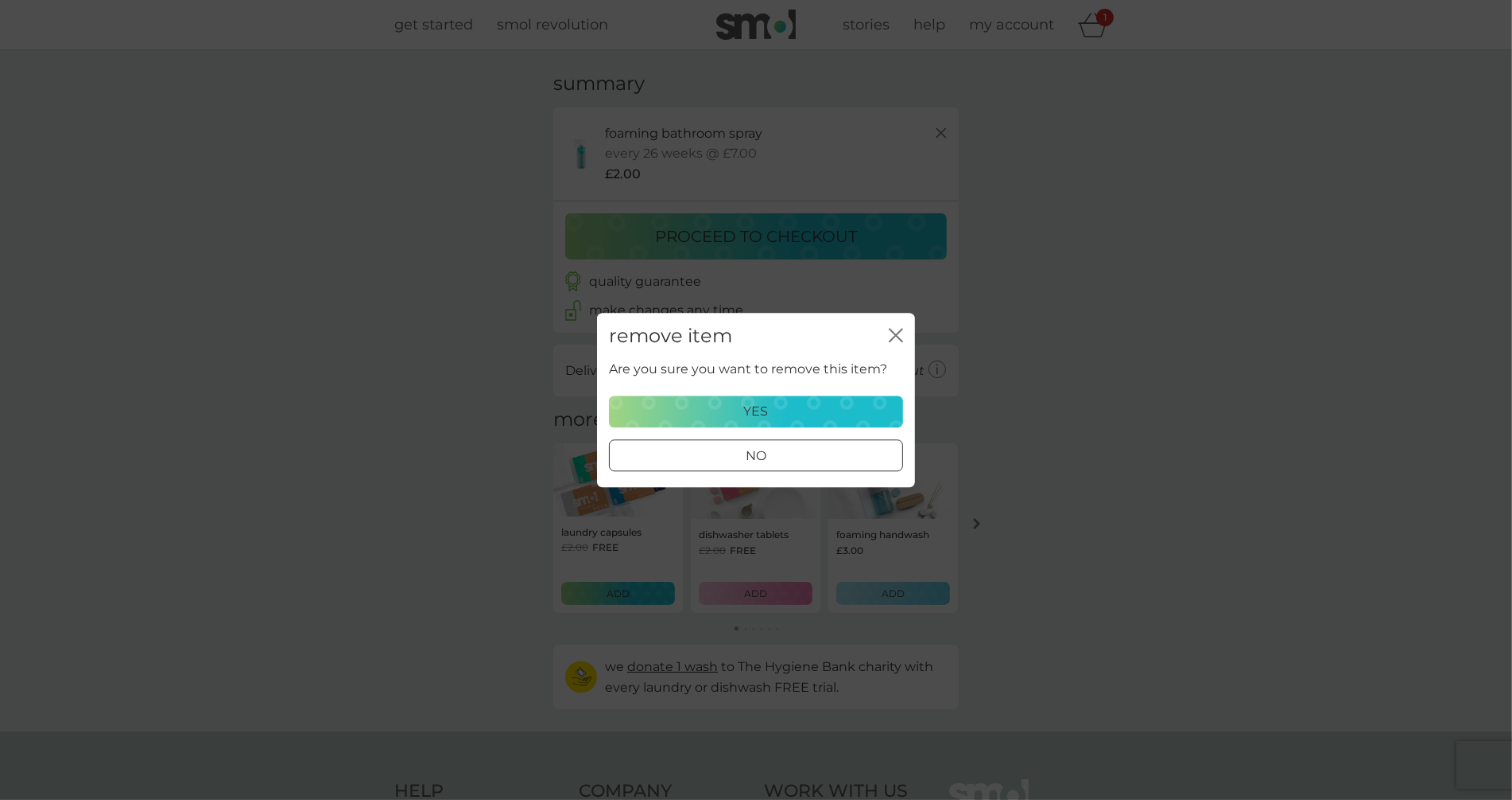
click at [772, 398] on button "yes" at bounding box center [756, 411] width 294 height 32
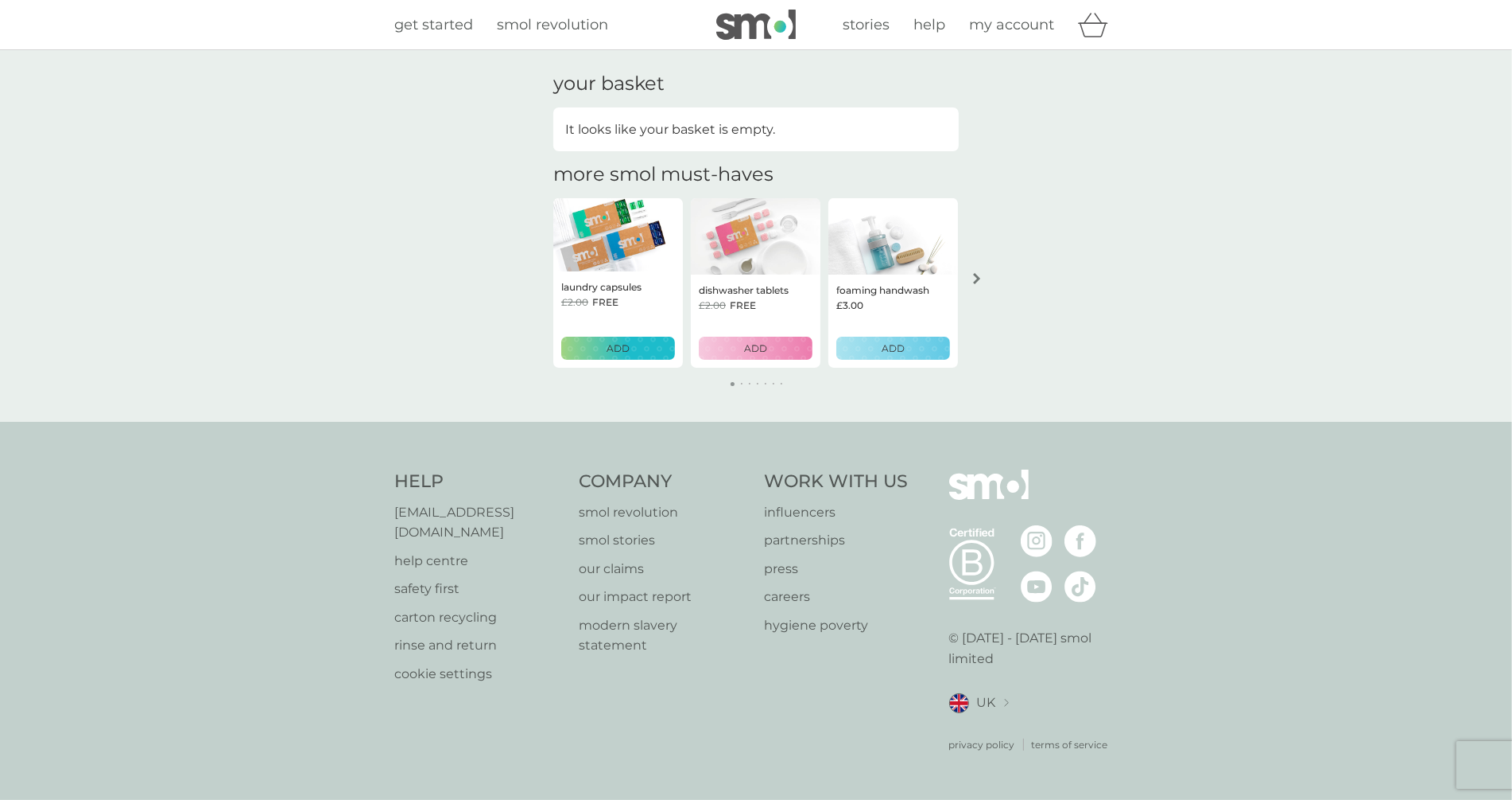
click at [1083, 209] on div "your basket It looks like your basket is empty. more smol must-haves laundry ca…" at bounding box center [756, 236] width 1512 height 371
click at [761, 33] on img at bounding box center [756, 24] width 80 height 31
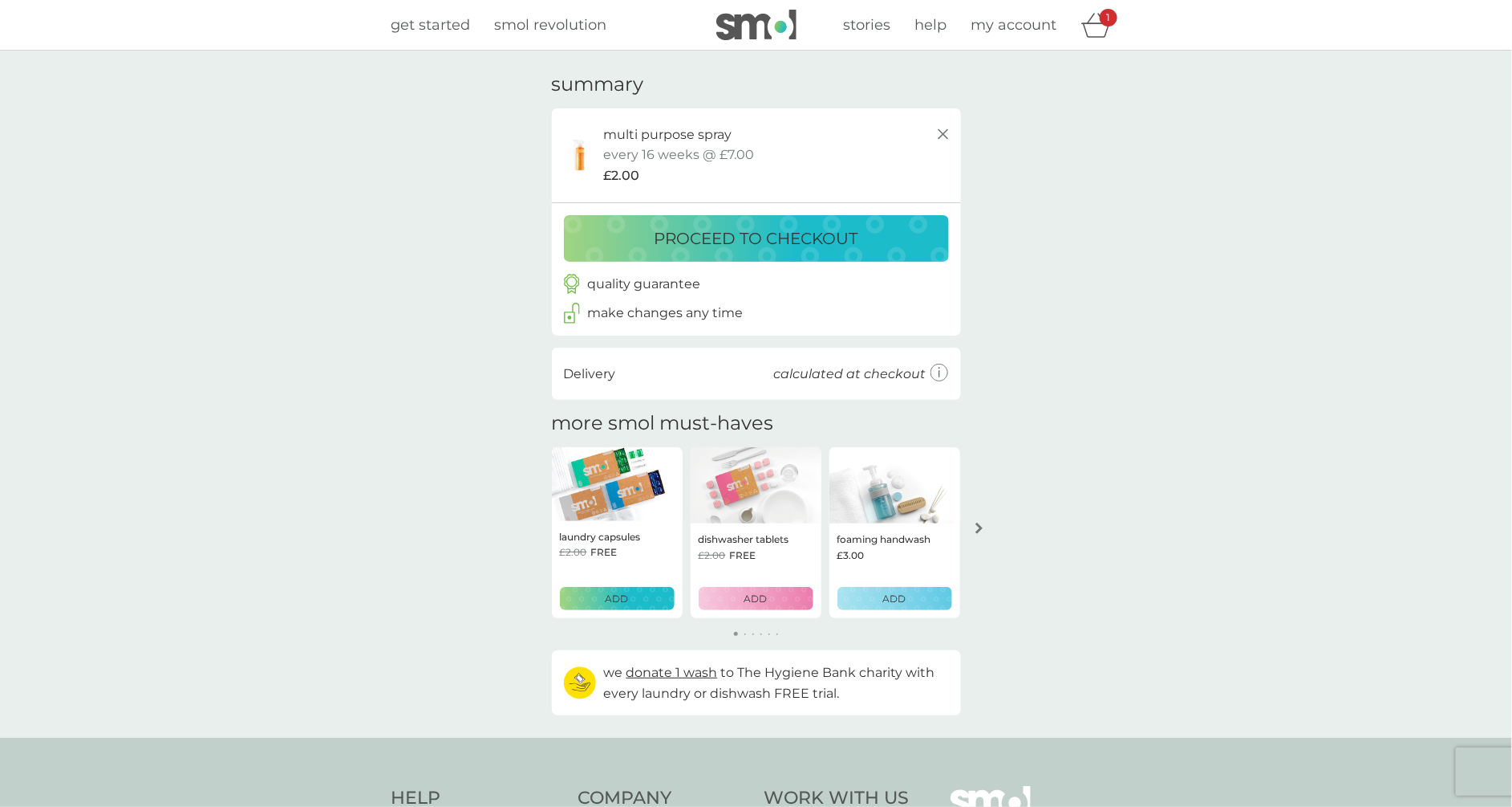
click at [1098, 233] on div "your basket summary multi purpose spray trial pack every 16 weeks @ £7.00 £2.00…" at bounding box center [756, 394] width 1512 height 687
click at [870, 243] on div "proceed to checkout" at bounding box center [756, 238] width 353 height 25
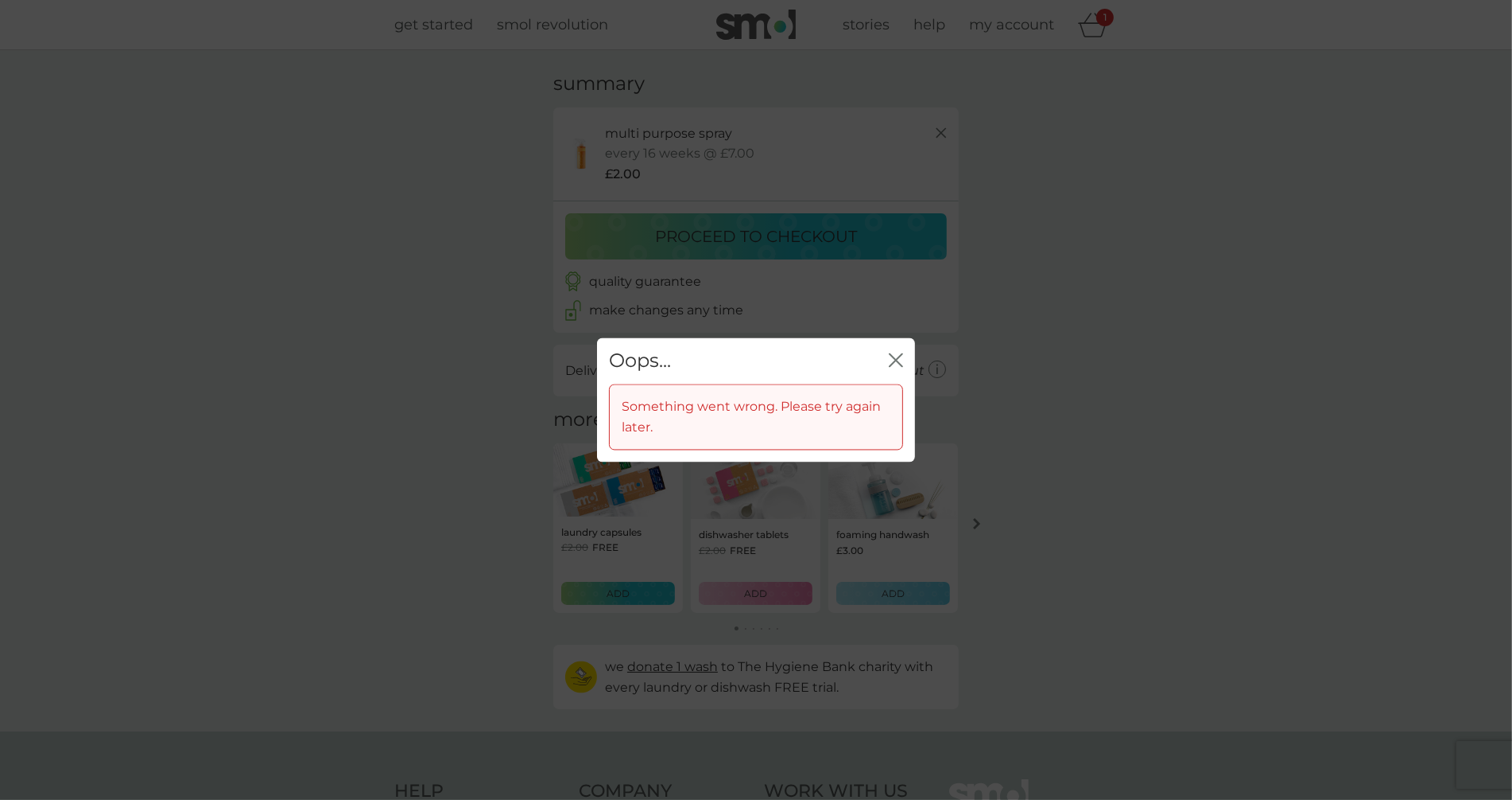
click at [991, 256] on div "Oops... close Something went wrong. Please try again later." at bounding box center [756, 400] width 1512 height 800
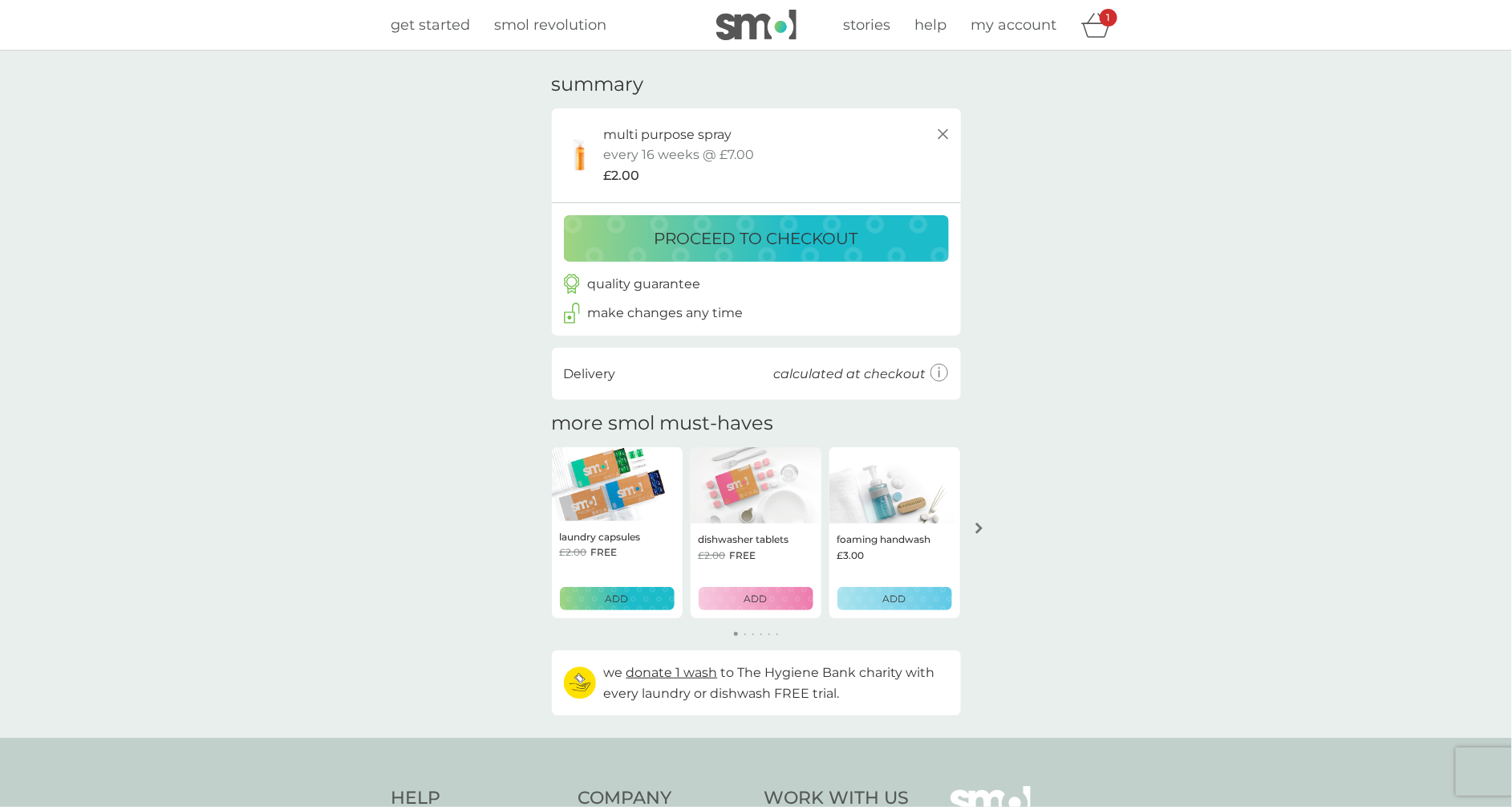
click at [873, 258] on button "proceed to checkout" at bounding box center [756, 239] width 385 height 47
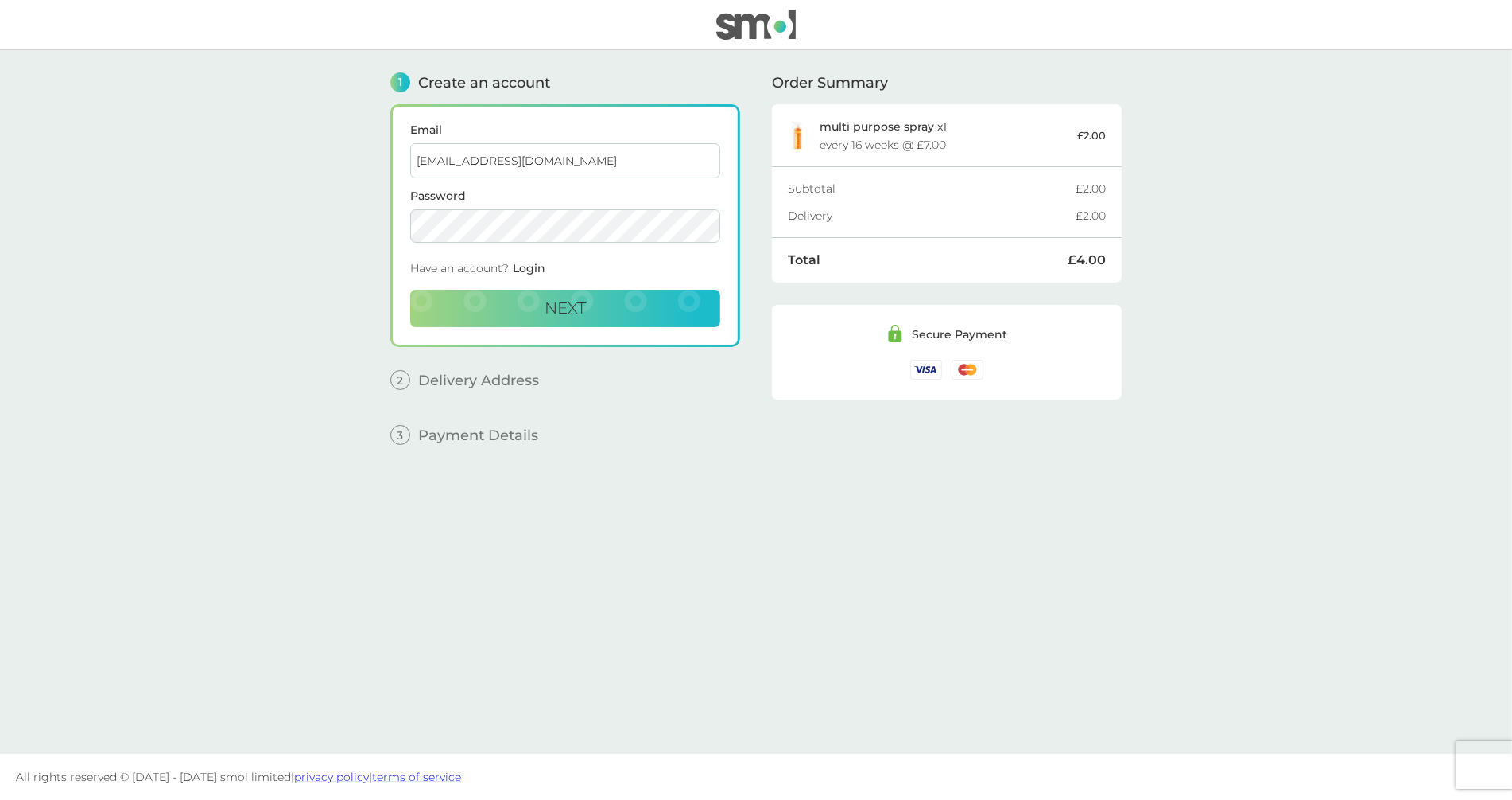
click at [684, 168] on input "[EMAIL_ADDRESS][DOMAIN_NAME]" at bounding box center [565, 161] width 310 height 35
paste input "[EMAIL_ADDRESS][DOMAIN_NAME]"
type input "philippe+new1@smolproducts.comphilippe+pricing_offer_test_1@smolproducts.com"
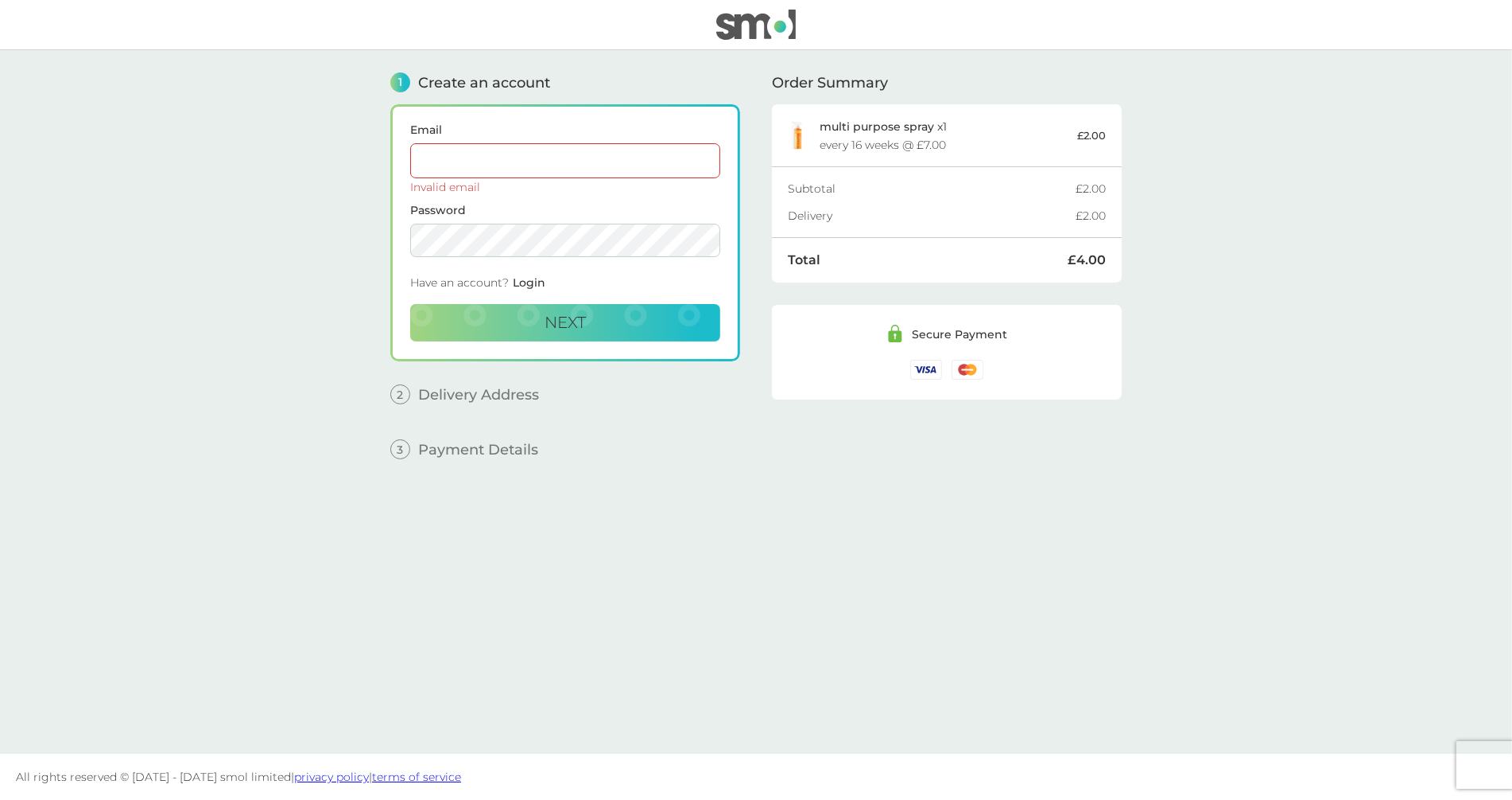
paste input "[EMAIL_ADDRESS][DOMAIN_NAME]"
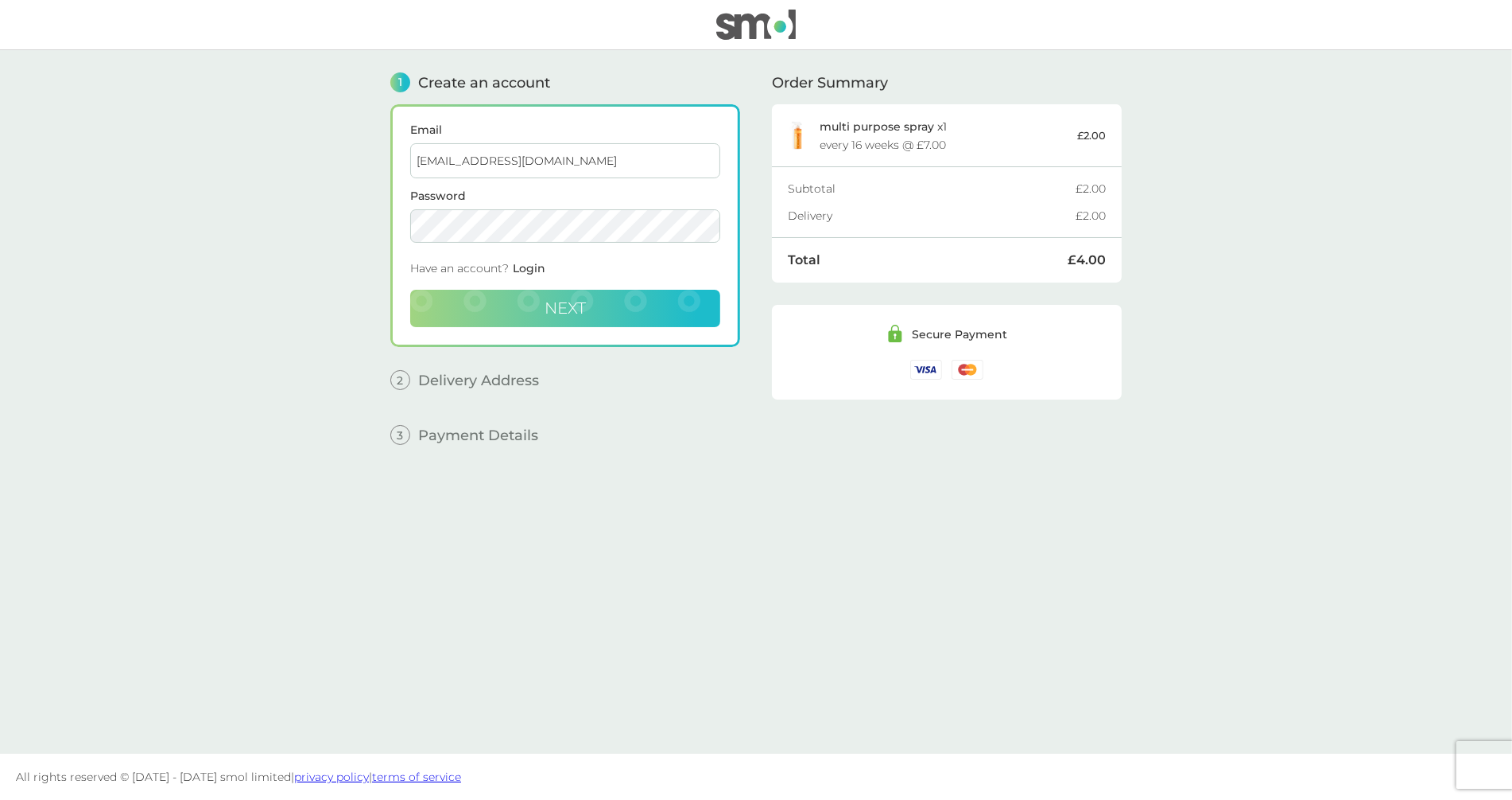
type input "[EMAIL_ADDRESS][DOMAIN_NAME]"
click at [617, 298] on button "Next" at bounding box center [565, 308] width 310 height 38
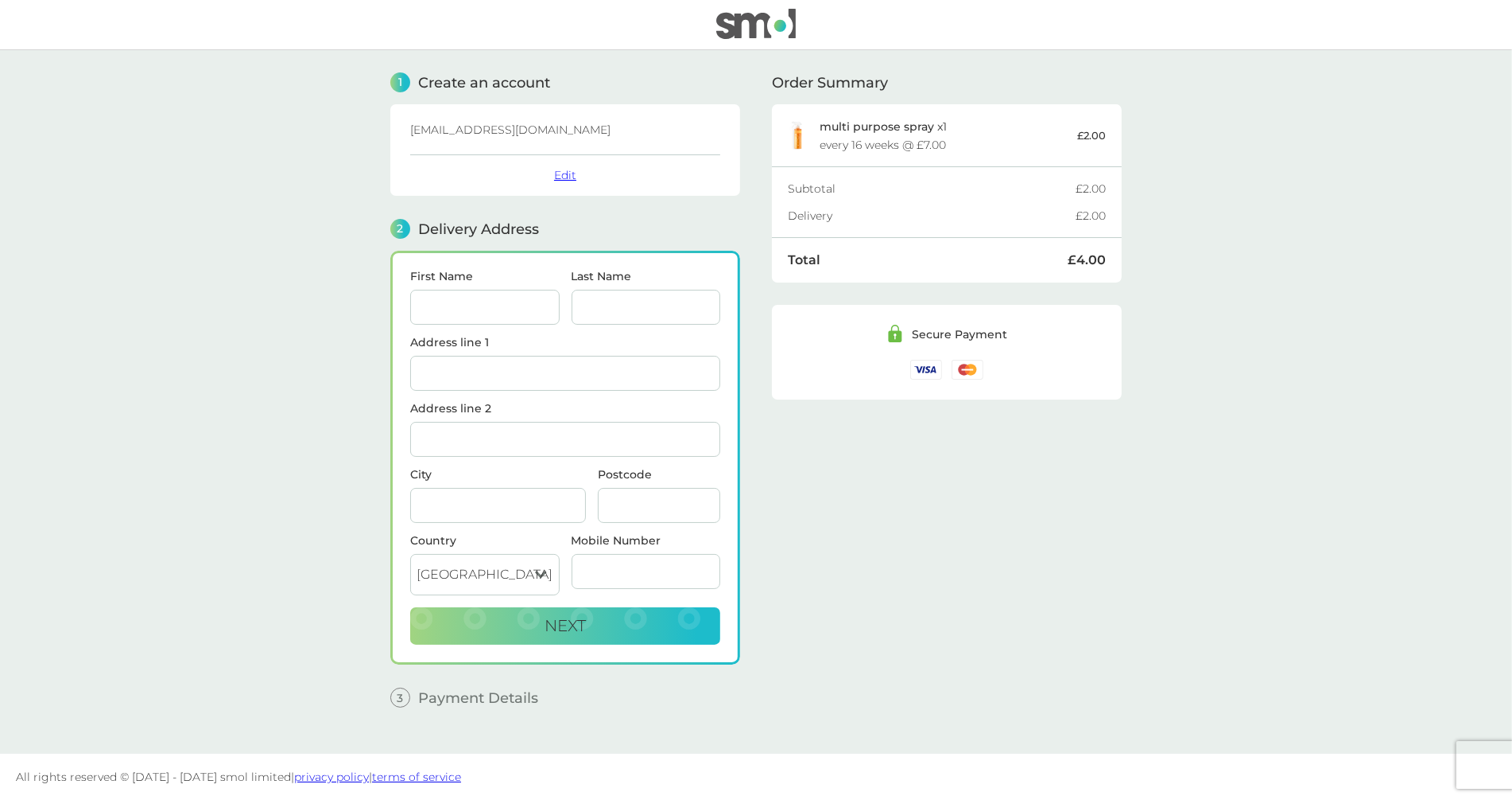
click at [563, 173] on button "Edit" at bounding box center [565, 174] width 22 height 14
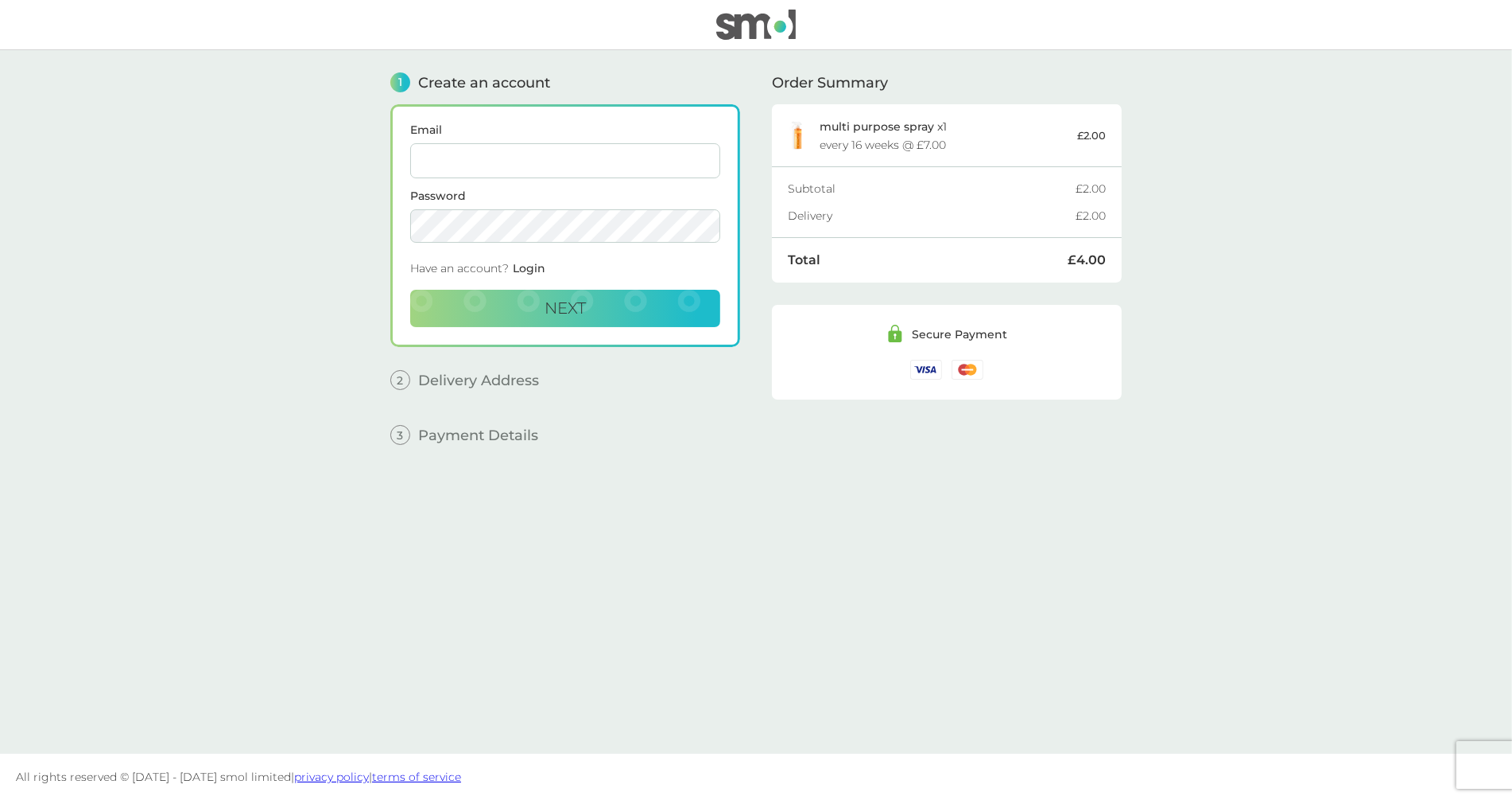
type input "[EMAIL_ADDRESS][DOMAIN_NAME]"
click at [736, 22] on img at bounding box center [756, 24] width 80 height 31
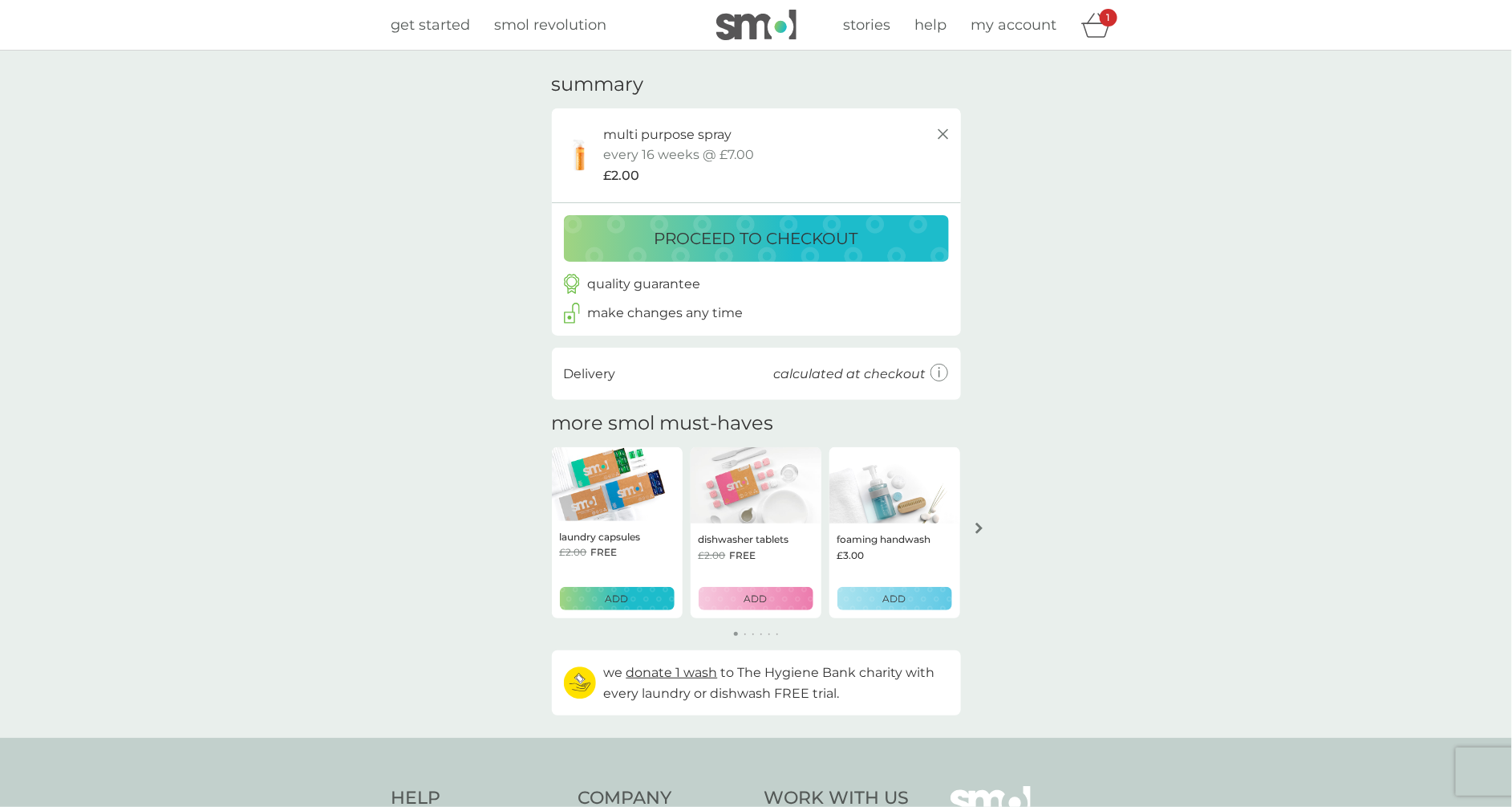
click at [947, 132] on icon at bounding box center [943, 134] width 20 height 20
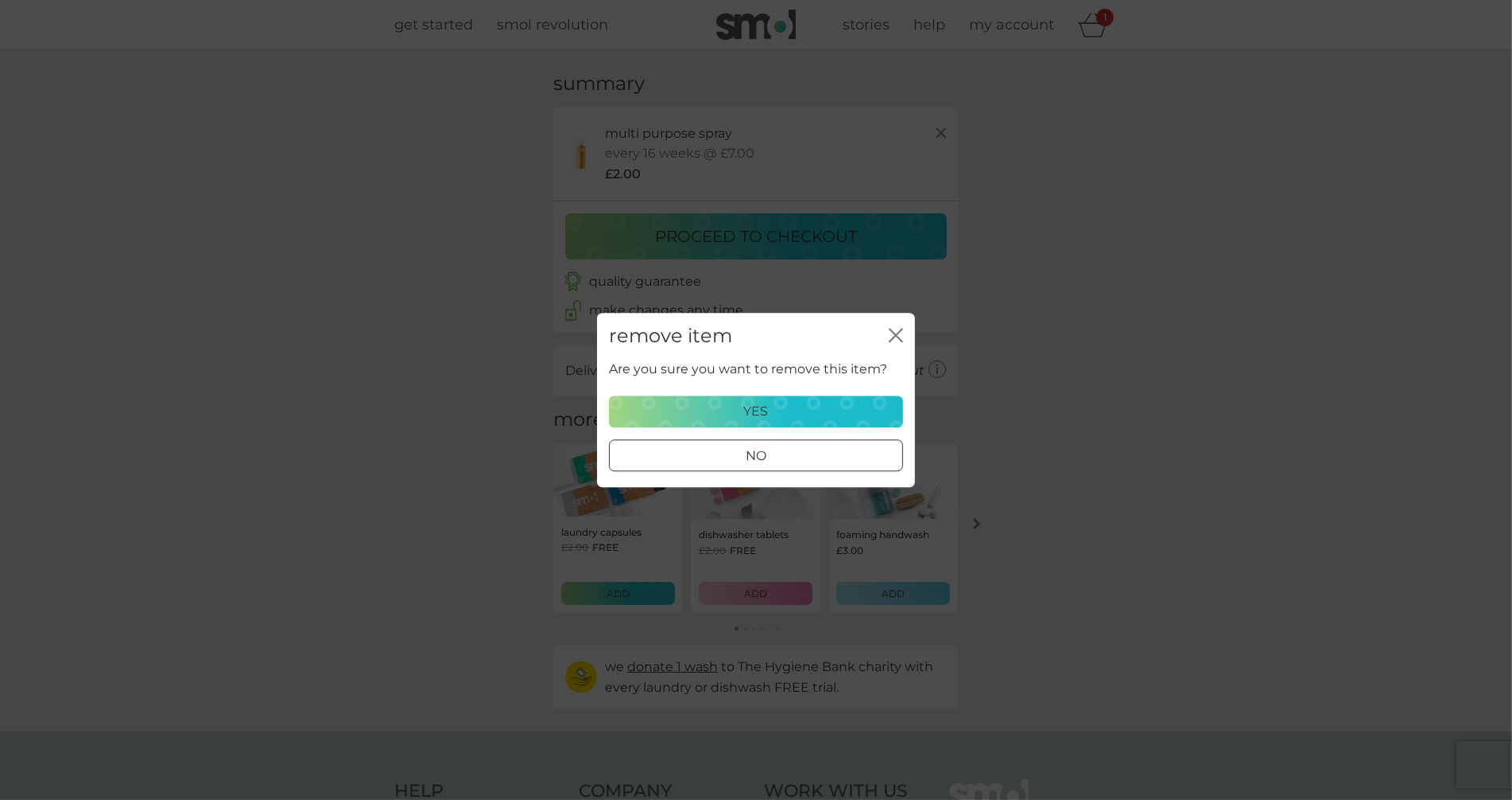
click at [788, 406] on div "yes" at bounding box center [756, 411] width 274 height 20
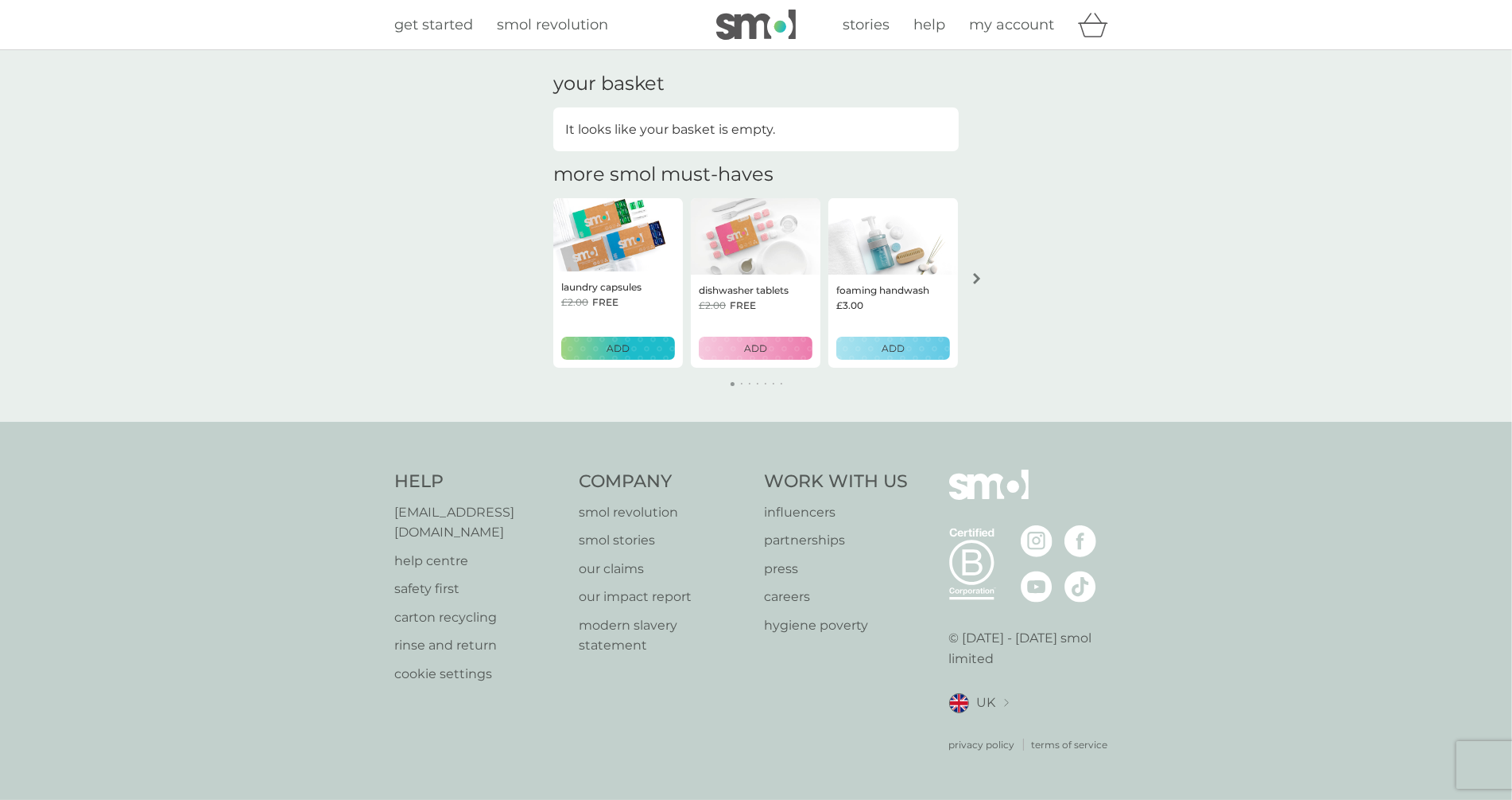
click at [1107, 215] on div "your basket It looks like your basket is empty. more smol must-haves laundry ca…" at bounding box center [756, 236] width 1512 height 371
click at [975, 277] on icon "arrow right" at bounding box center [977, 278] width 8 height 11
click at [886, 344] on p "ADD" at bounding box center [893, 348] width 23 height 15
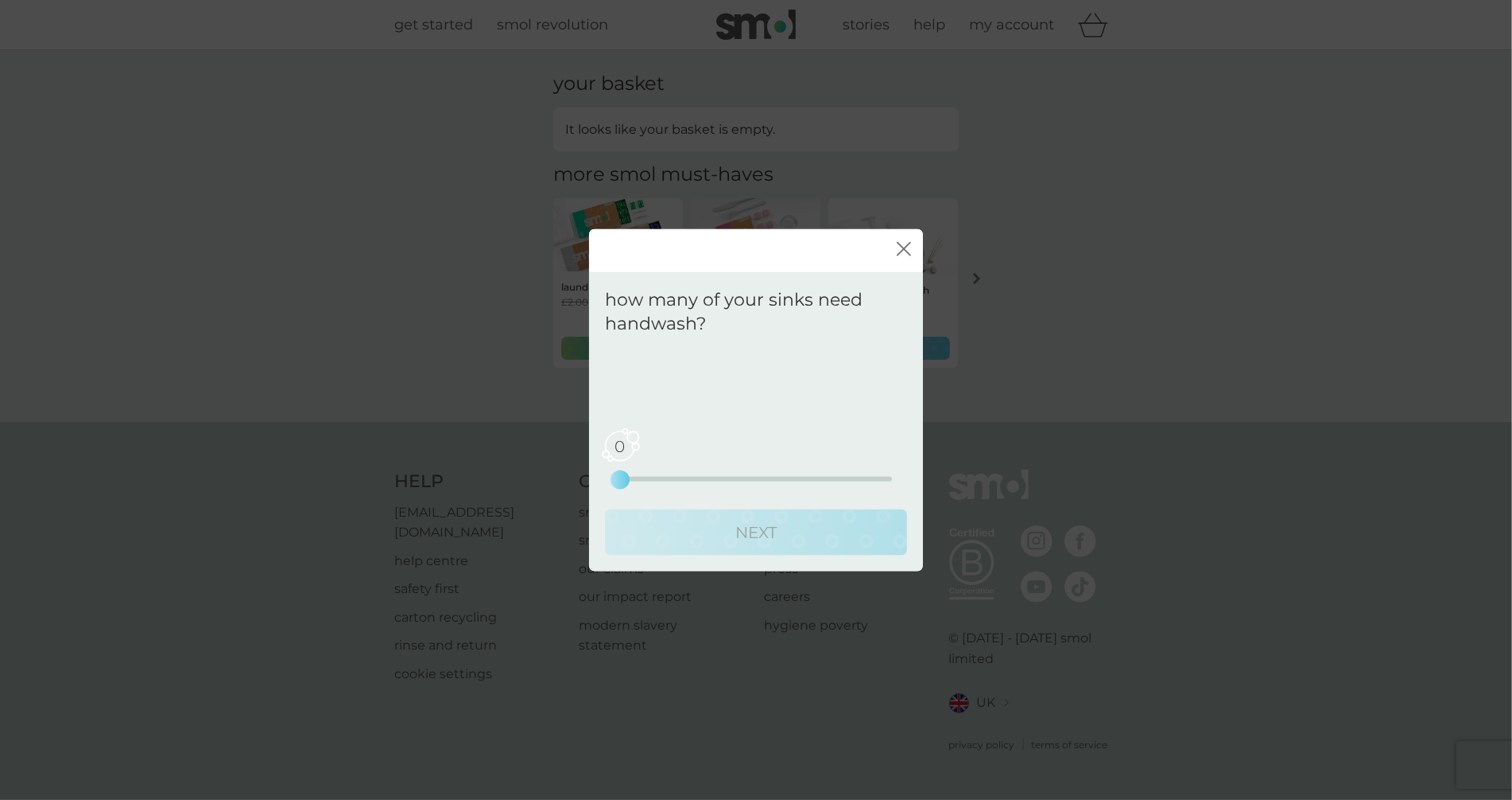
drag, startPoint x: 616, startPoint y: 476, endPoint x: 647, endPoint y: 482, distance: 31.6
click at [647, 482] on div "0 0 2.5 5" at bounding box center [756, 457] width 272 height 64
drag, startPoint x: 623, startPoint y: 481, endPoint x: 657, endPoint y: 481, distance: 34.0
click at [657, 481] on div "1 0 2.5 5" at bounding box center [756, 478] width 272 height 5
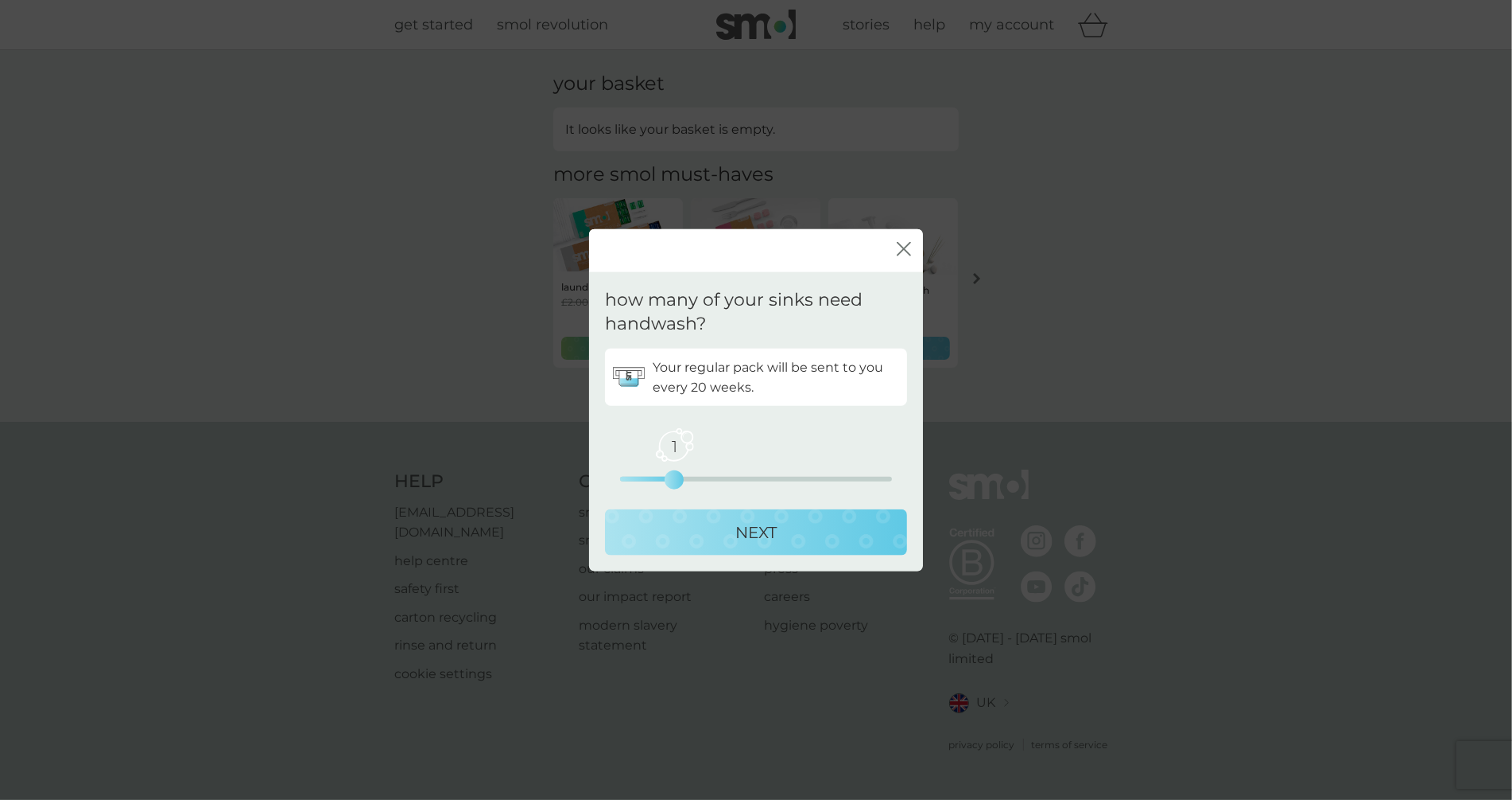
click at [690, 532] on div "NEXT" at bounding box center [755, 532] width 270 height 25
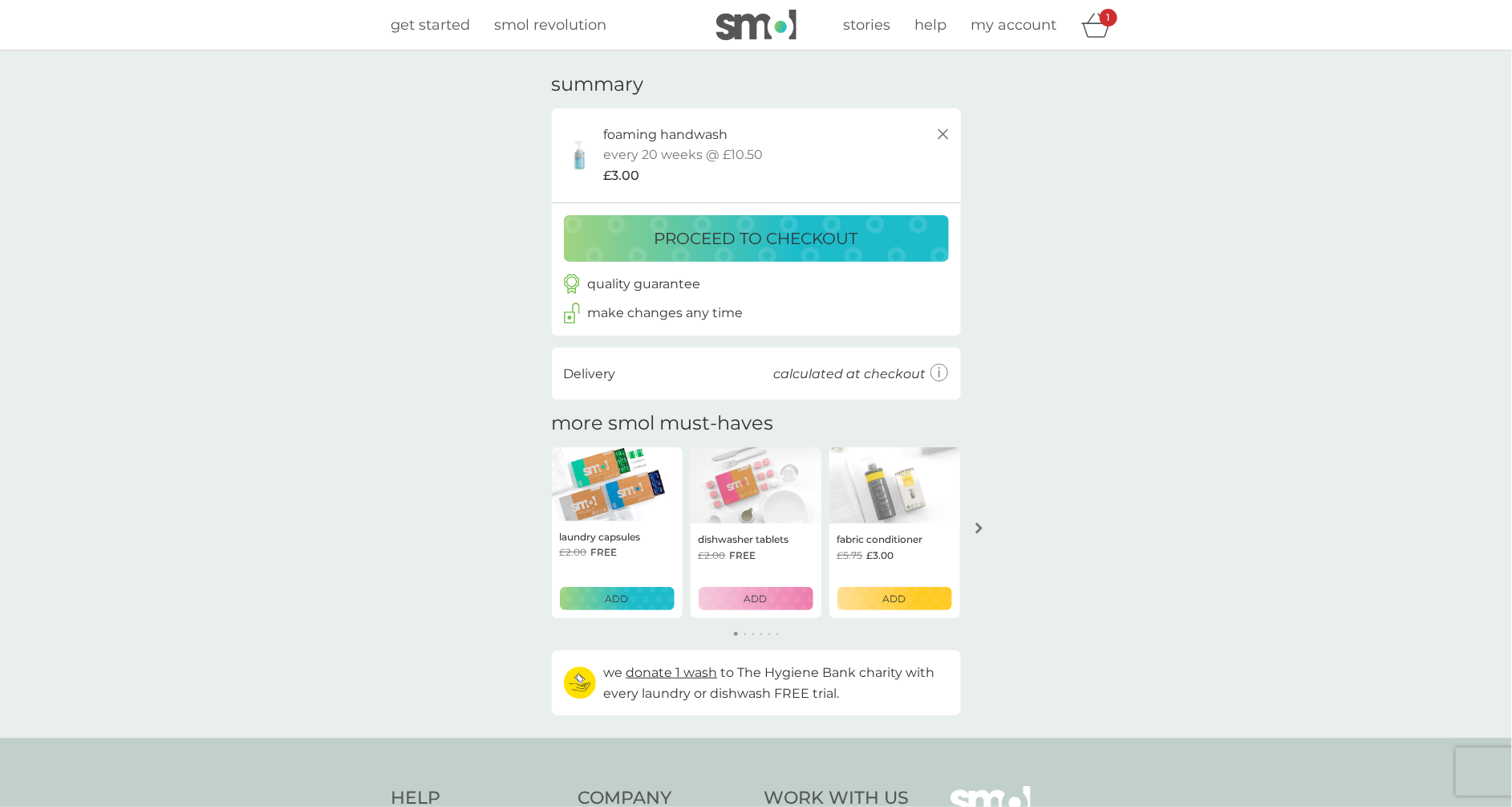
click at [1149, 228] on div "your basket summary foaming handwash starter pack every 20 weeks @ £10.50 £3.00…" at bounding box center [756, 394] width 1512 height 687
click at [895, 233] on div "proceed to checkout" at bounding box center [756, 238] width 353 height 25
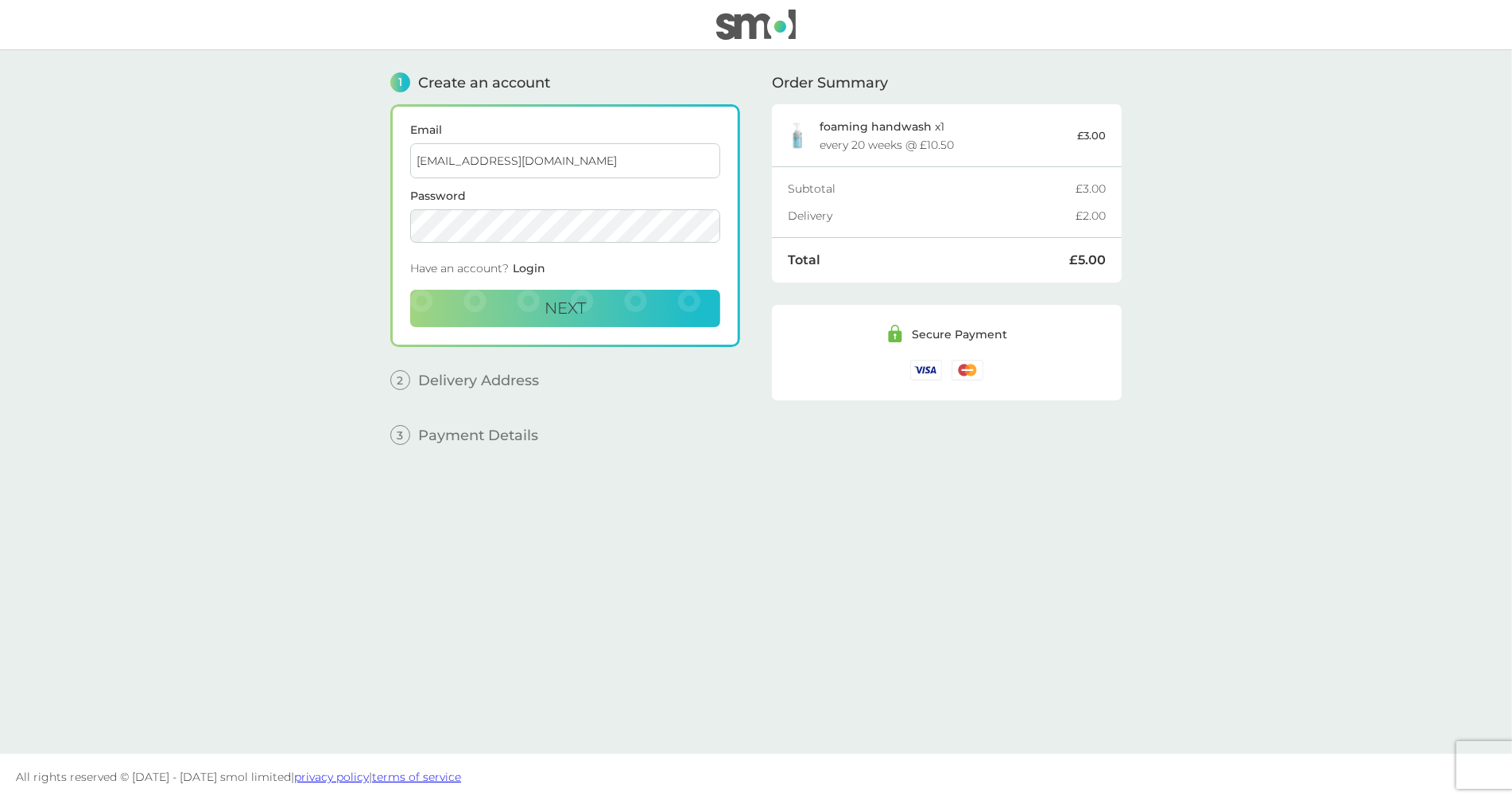
click at [589, 162] on input "[EMAIL_ADDRESS][DOMAIN_NAME]" at bounding box center [565, 161] width 310 height 35
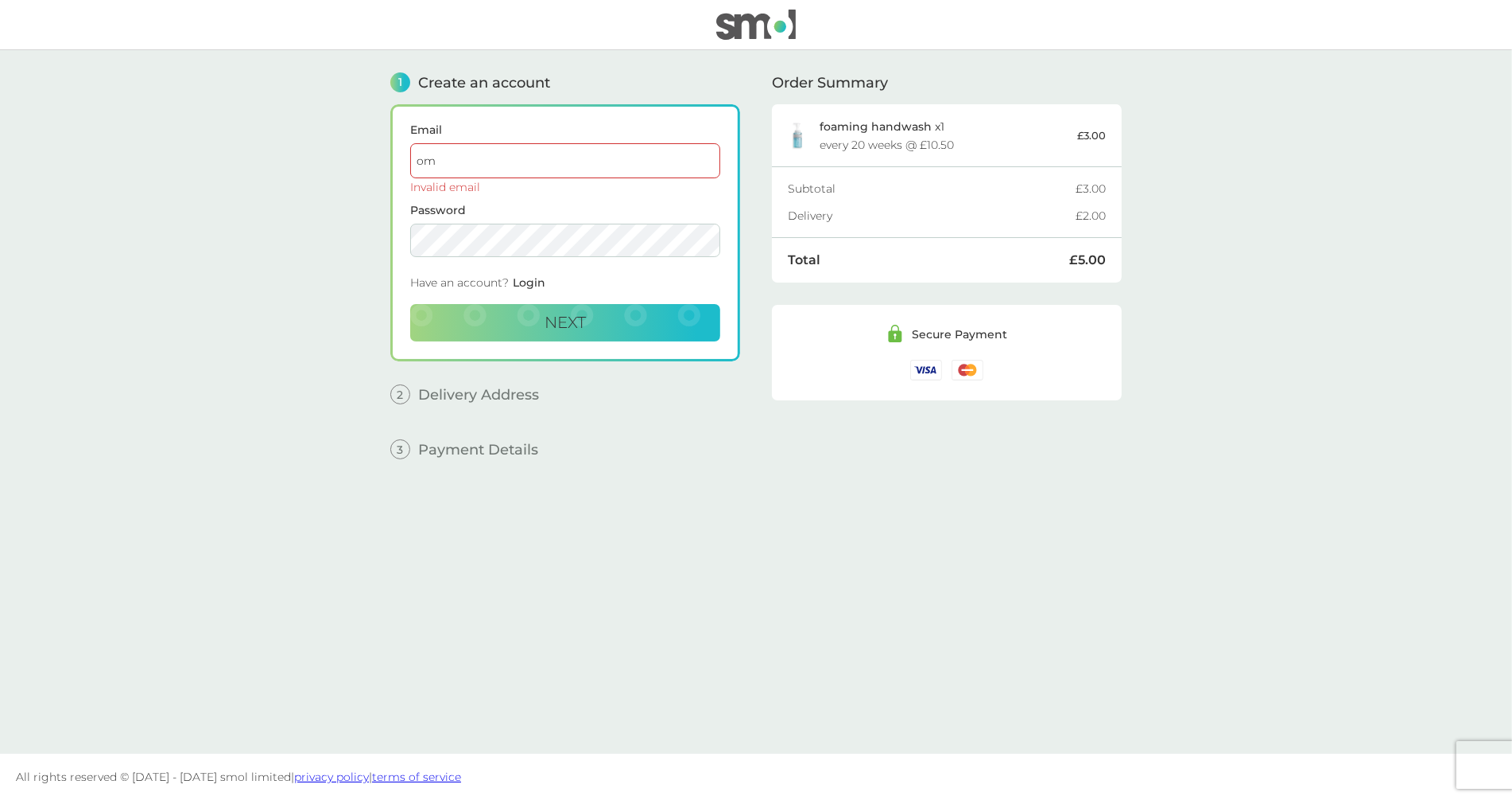
paste input "[EMAIL_ADDRESS][DOMAIN_NAME]"
click at [509, 169] on input "om" at bounding box center [565, 161] width 310 height 35
type input "o"
paste input "[EMAIL_ADDRESS][DOMAIN_NAME]"
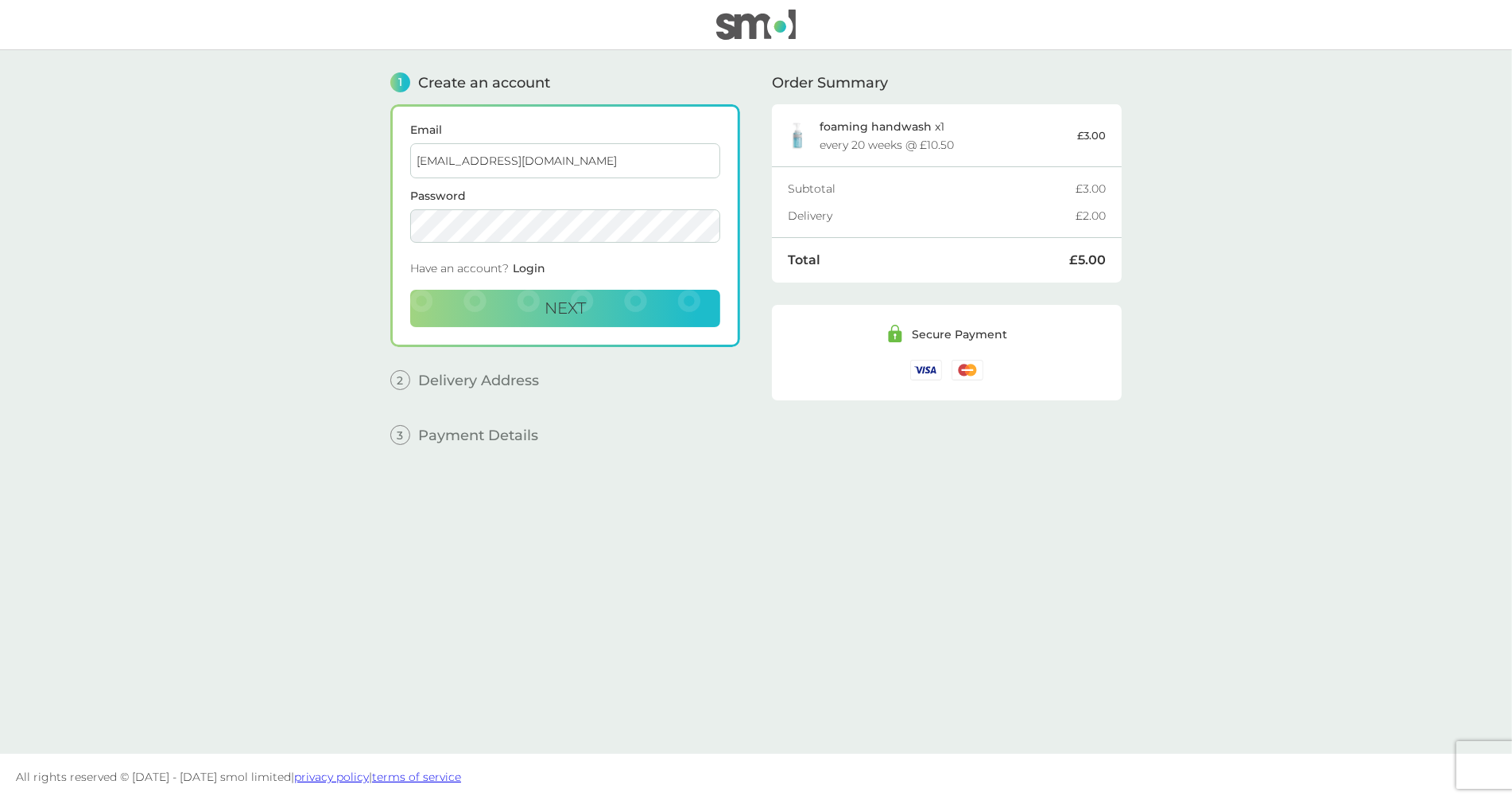
type input "[EMAIL_ADDRESS][DOMAIN_NAME]"
click at [410, 290] on button "Next" at bounding box center [565, 308] width 310 height 38
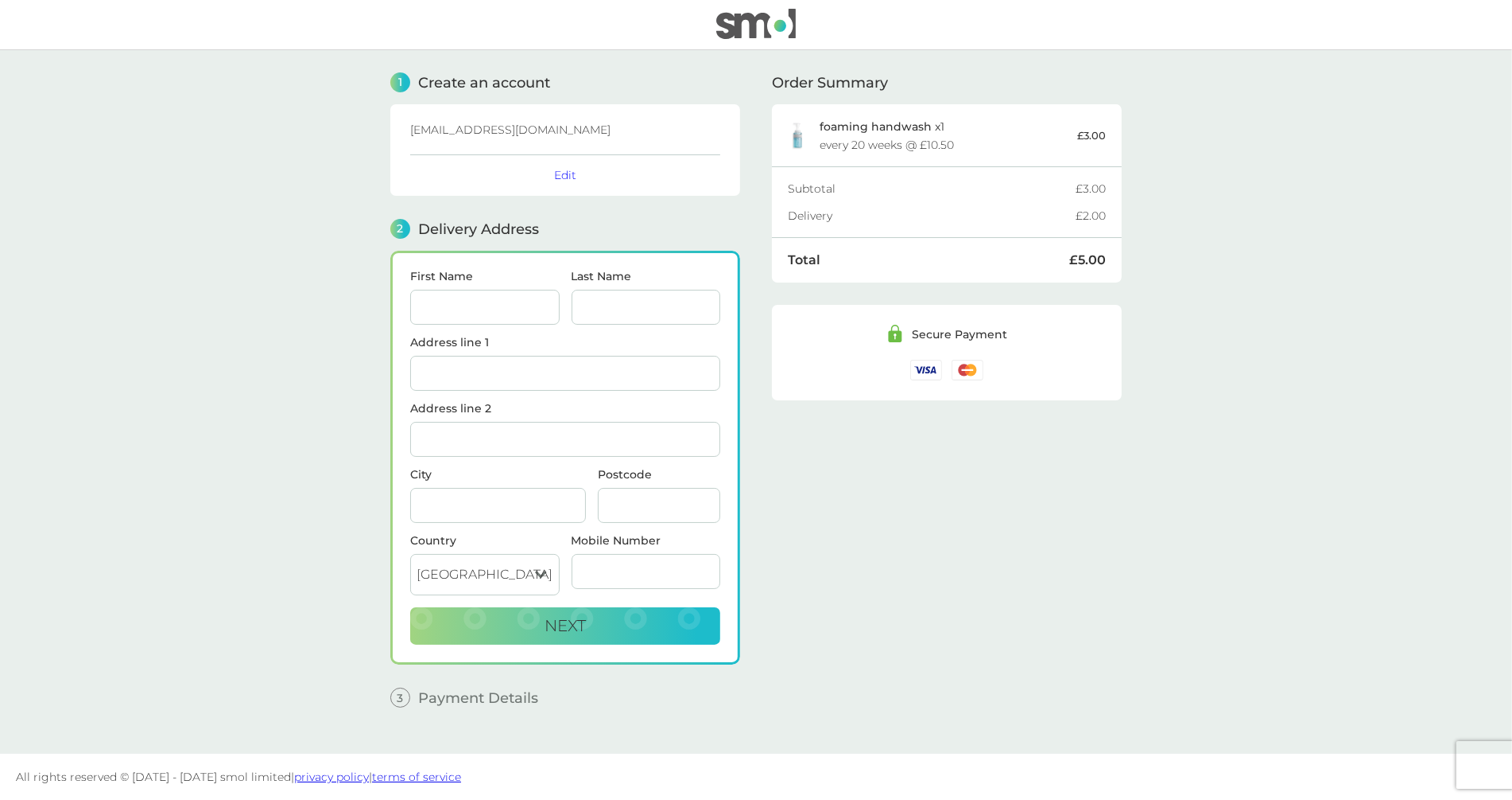
click at [743, 19] on img at bounding box center [756, 23] width 80 height 31
